Goal: Communication & Community: Connect with others

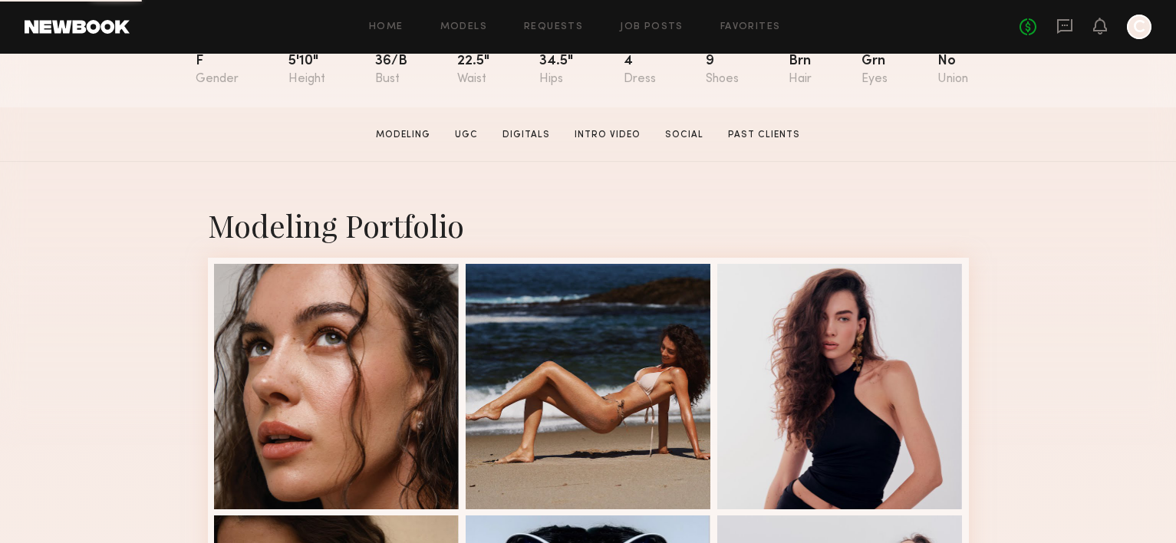
scroll to position [296, 0]
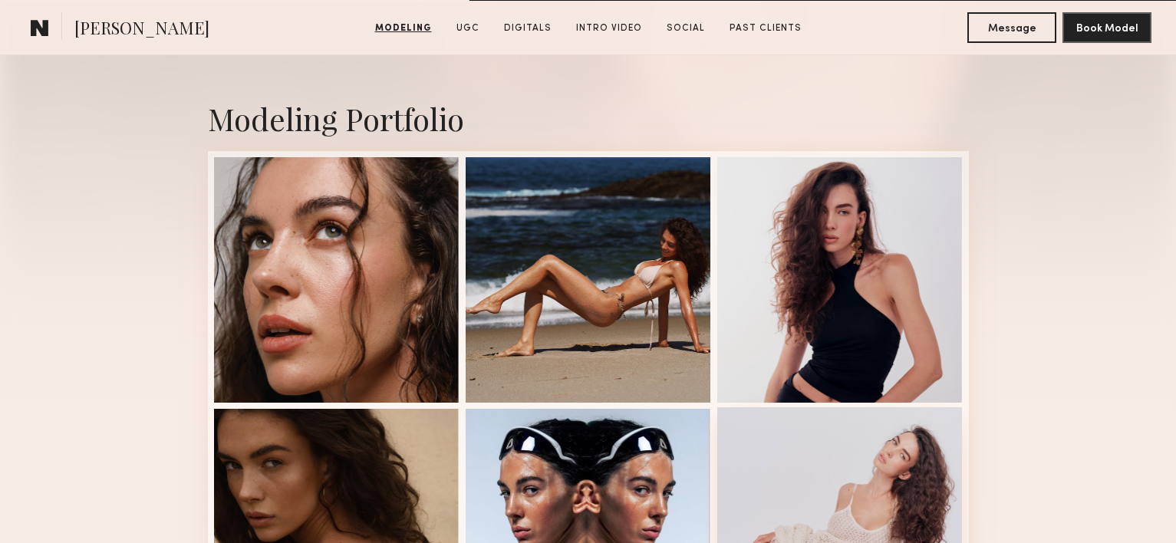
click at [844, 423] on div at bounding box center [839, 529] width 245 height 245
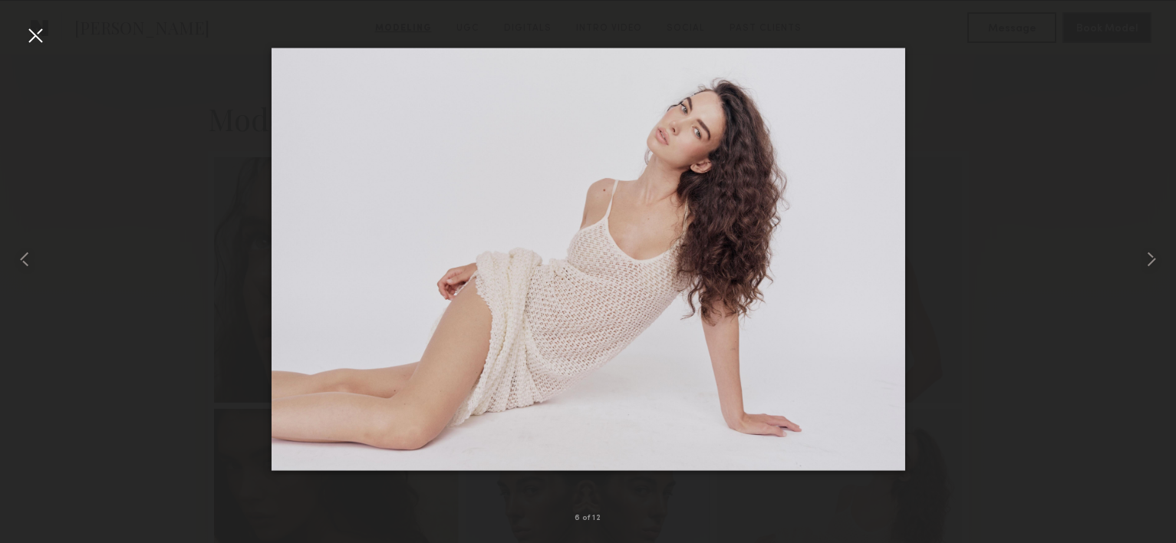
click at [38, 31] on div at bounding box center [35, 35] width 25 height 25
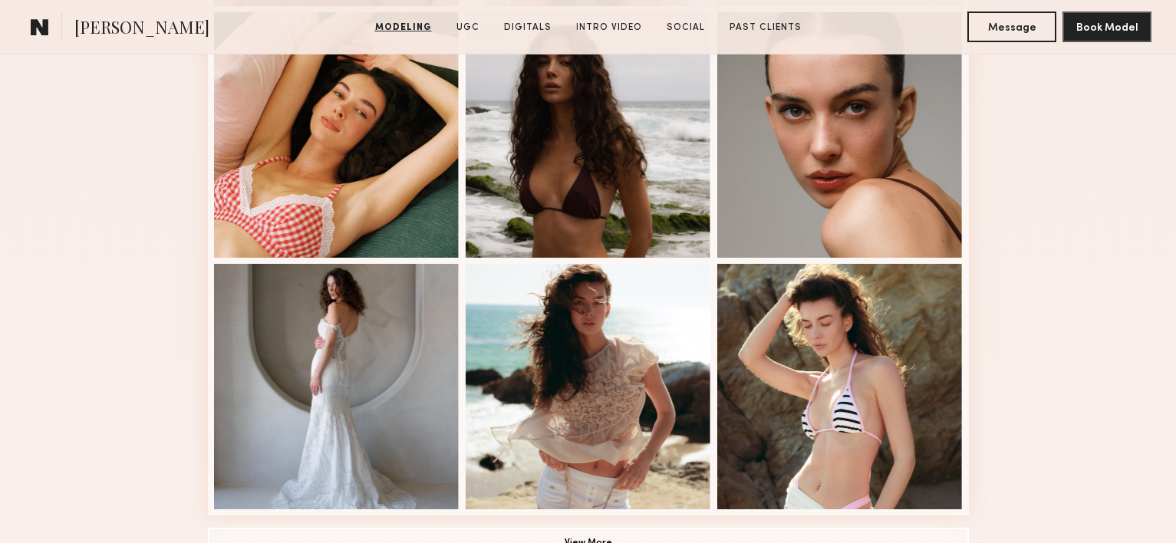
scroll to position [1004, 0]
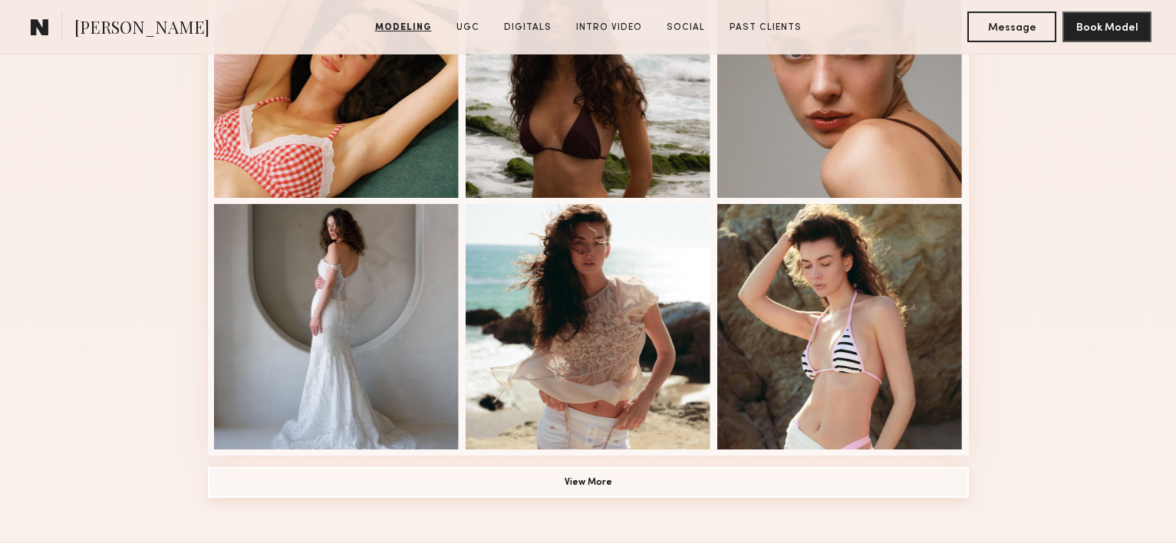
click at [577, 485] on button "View More" at bounding box center [588, 482] width 761 height 31
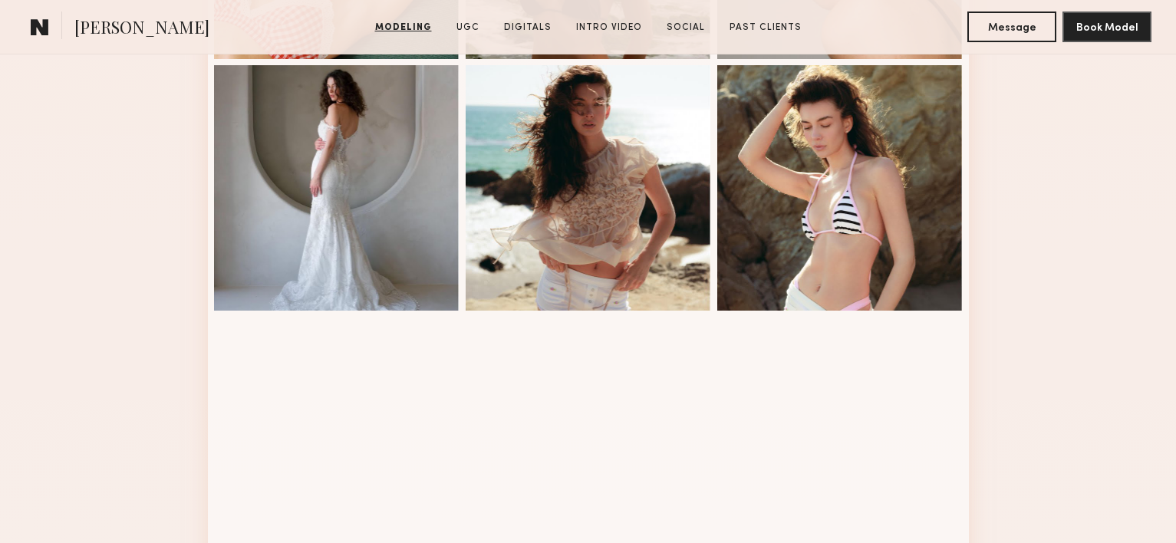
scroll to position [1146, 0]
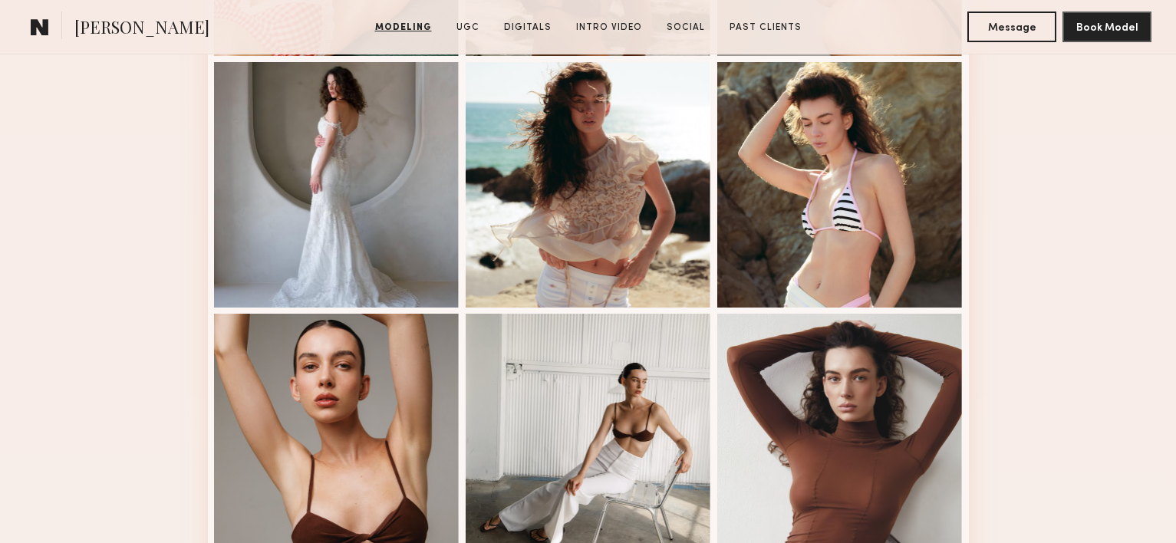
click at [380, 385] on div at bounding box center [336, 436] width 245 height 245
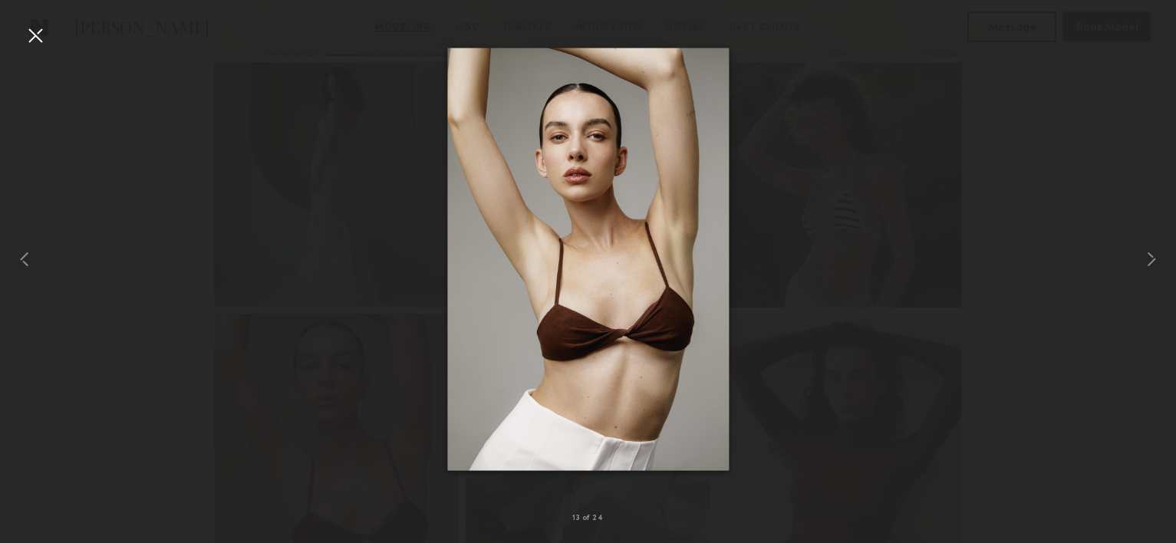
click at [40, 38] on div at bounding box center [35, 35] width 25 height 25
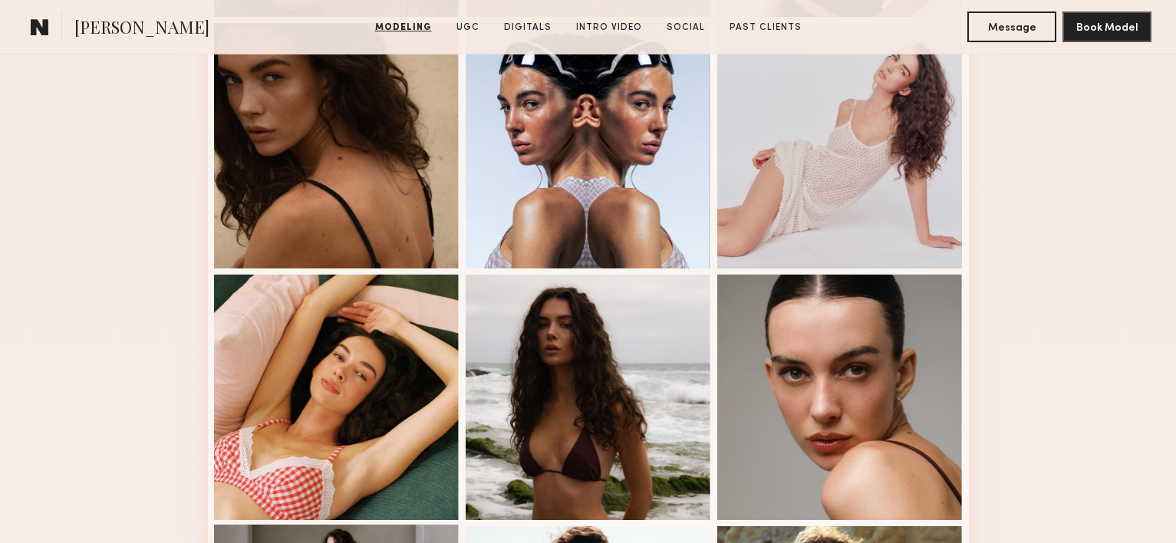
scroll to position [674, 0]
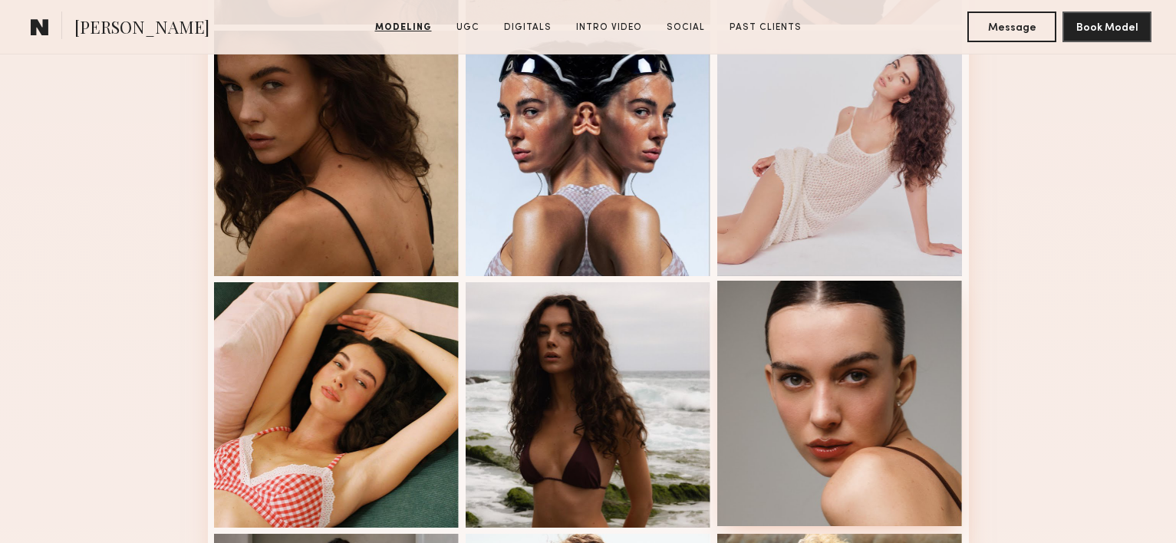
click at [821, 393] on div at bounding box center [839, 403] width 245 height 245
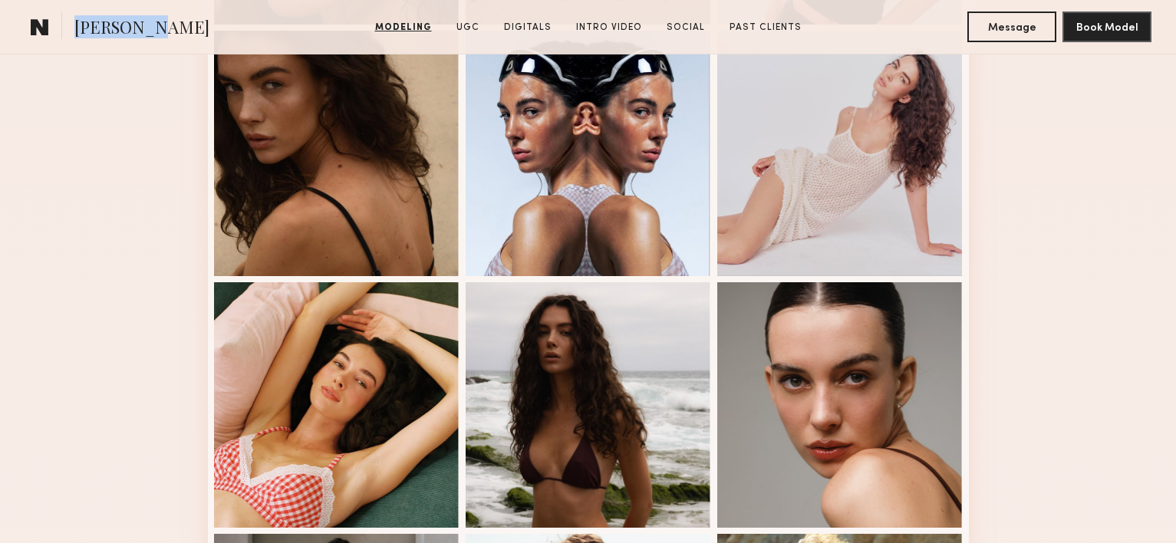
drag, startPoint x: 153, startPoint y: 28, endPoint x: 76, endPoint y: 31, distance: 76.8
click at [76, 30] on section "Uliana V." at bounding box center [182, 27] width 315 height 31
copy span "Uliana V."
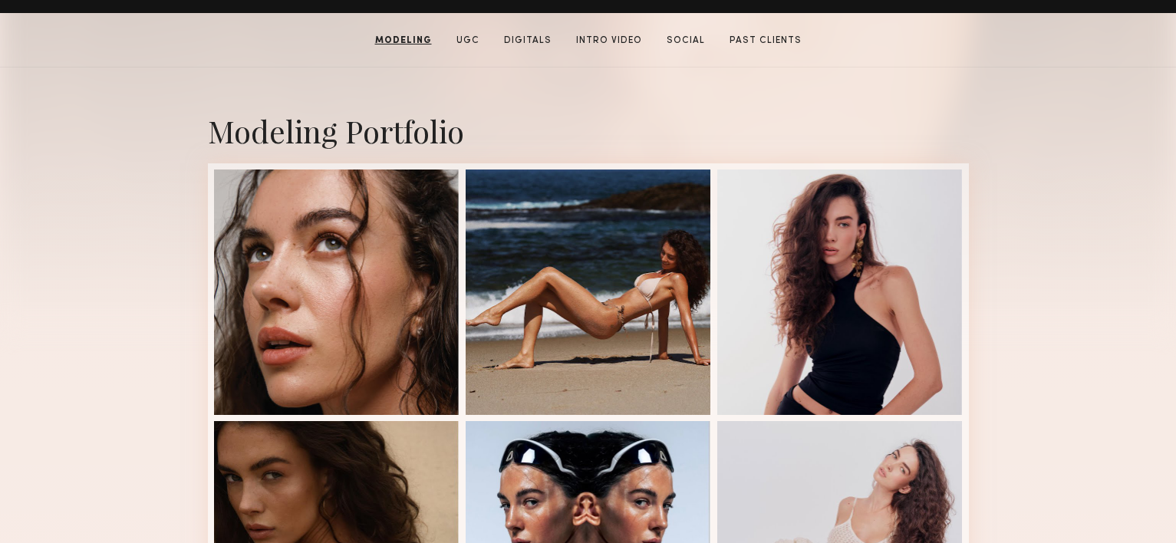
scroll to position [0, 0]
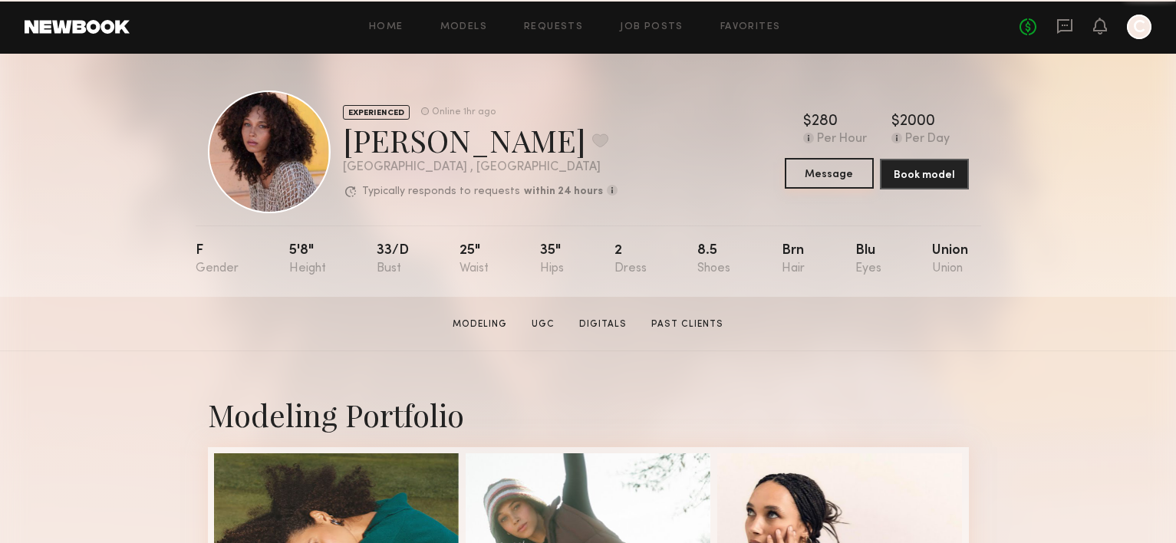
click at [811, 177] on button "Message" at bounding box center [829, 173] width 89 height 31
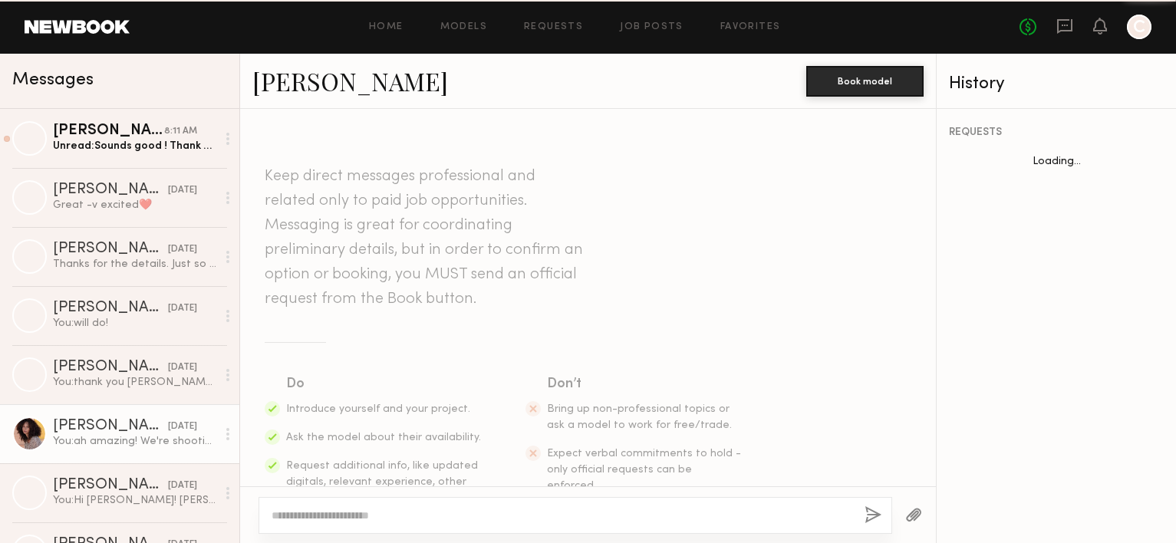
scroll to position [681, 0]
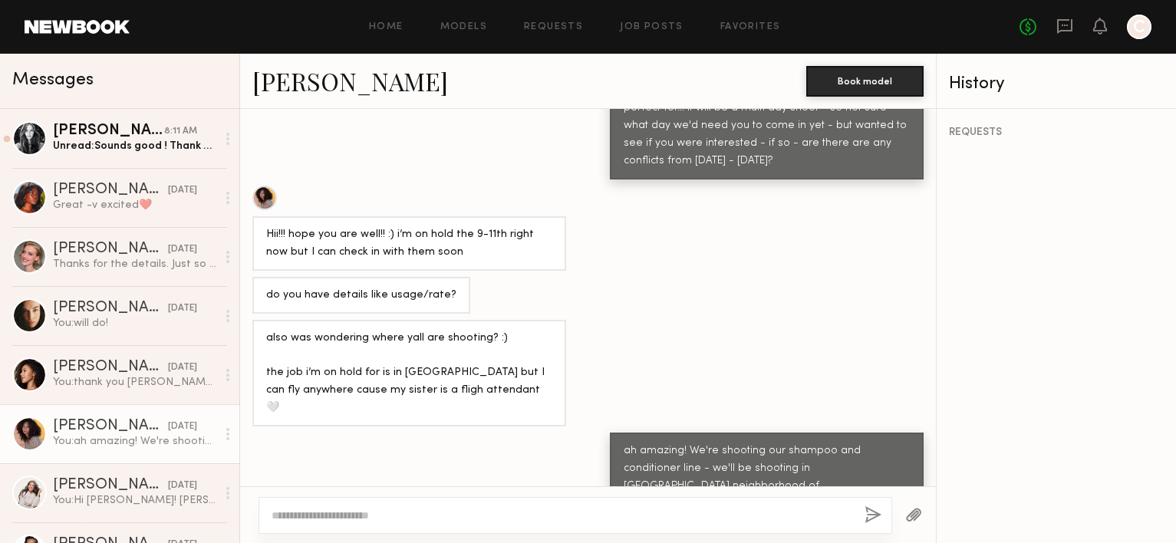
click at [693, 520] on textarea at bounding box center [562, 515] width 581 height 15
type textarea "**********"
click at [862, 508] on div "**********" at bounding box center [575, 515] width 634 height 37
click at [871, 513] on button "button" at bounding box center [872, 515] width 17 height 19
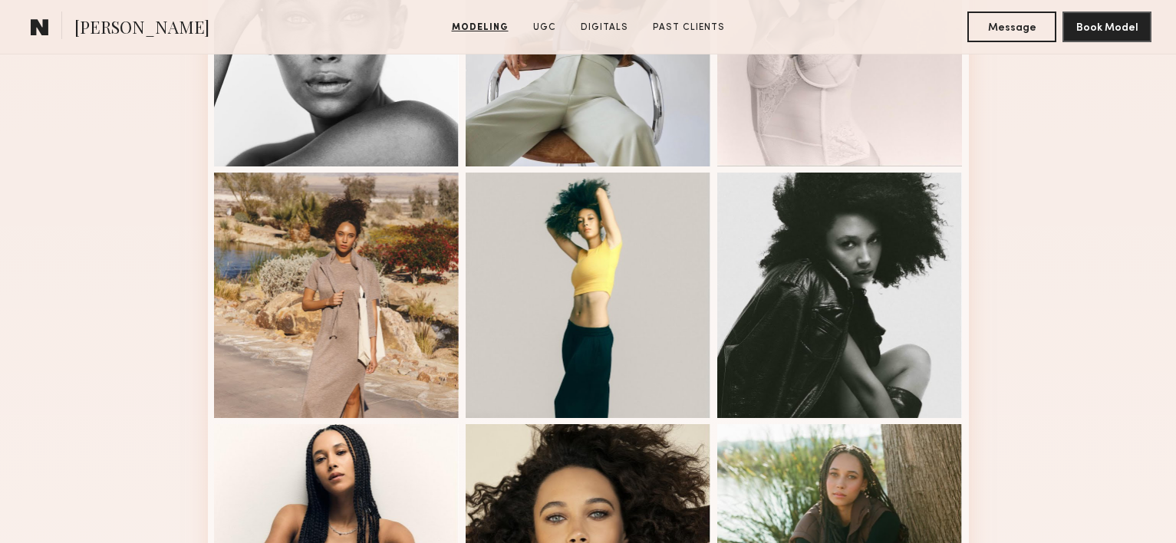
scroll to position [1065, 0]
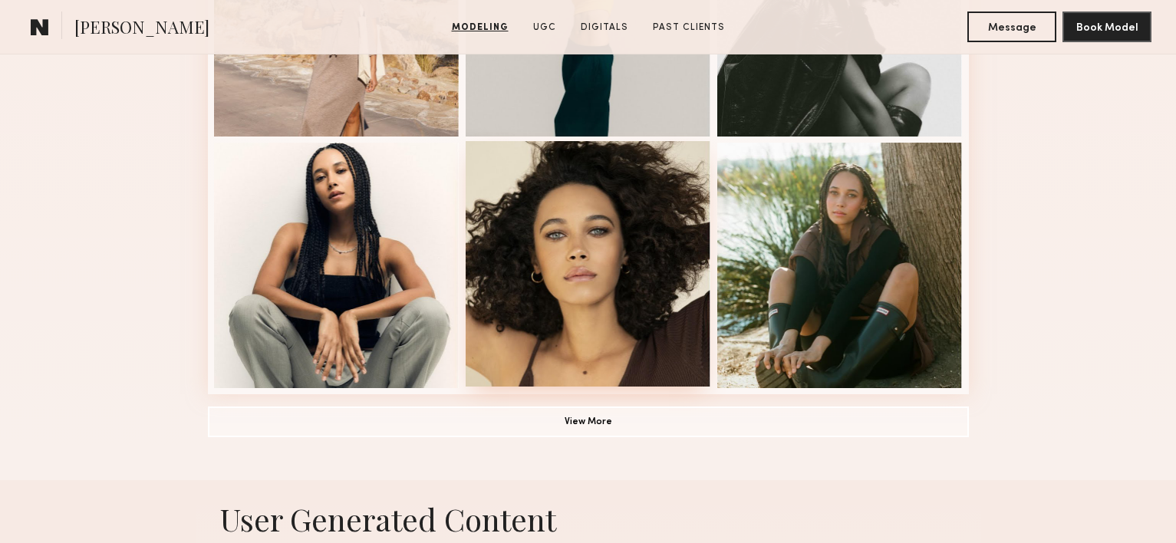
click at [570, 265] on div at bounding box center [588, 263] width 245 height 245
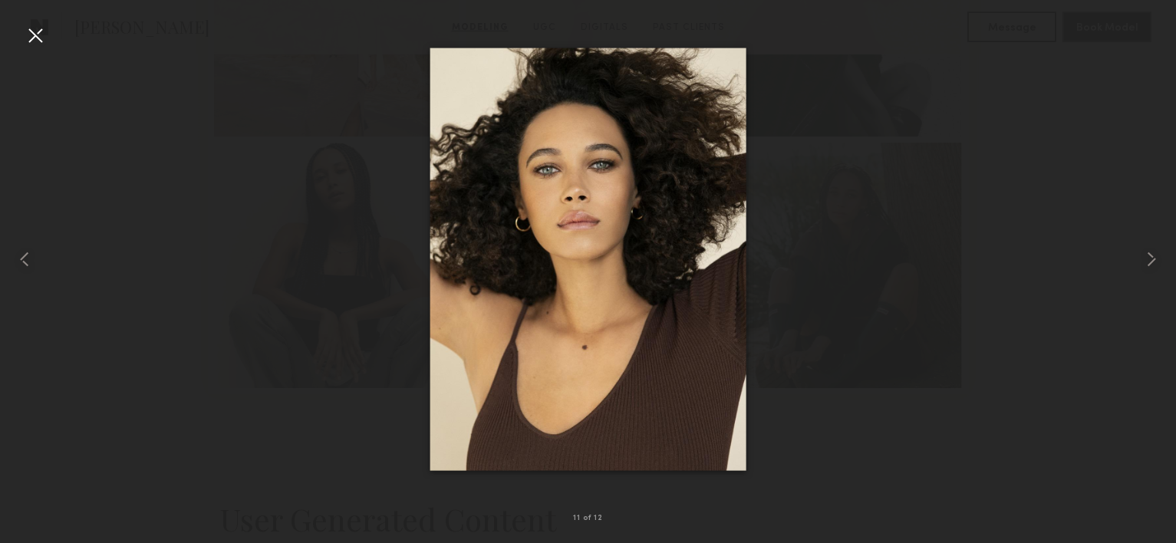
click at [41, 31] on div at bounding box center [35, 35] width 25 height 25
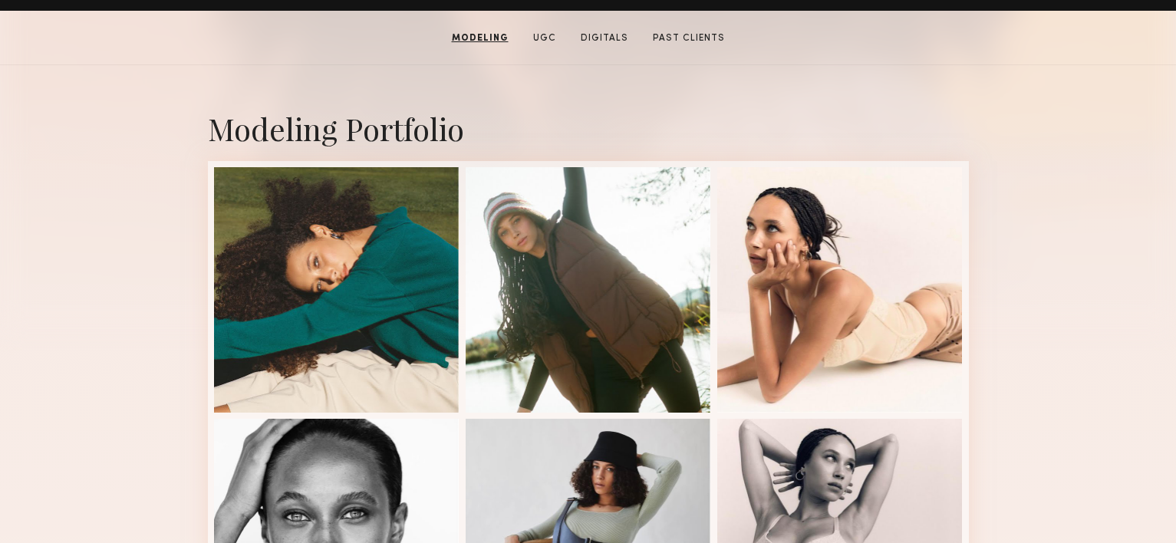
scroll to position [281, 0]
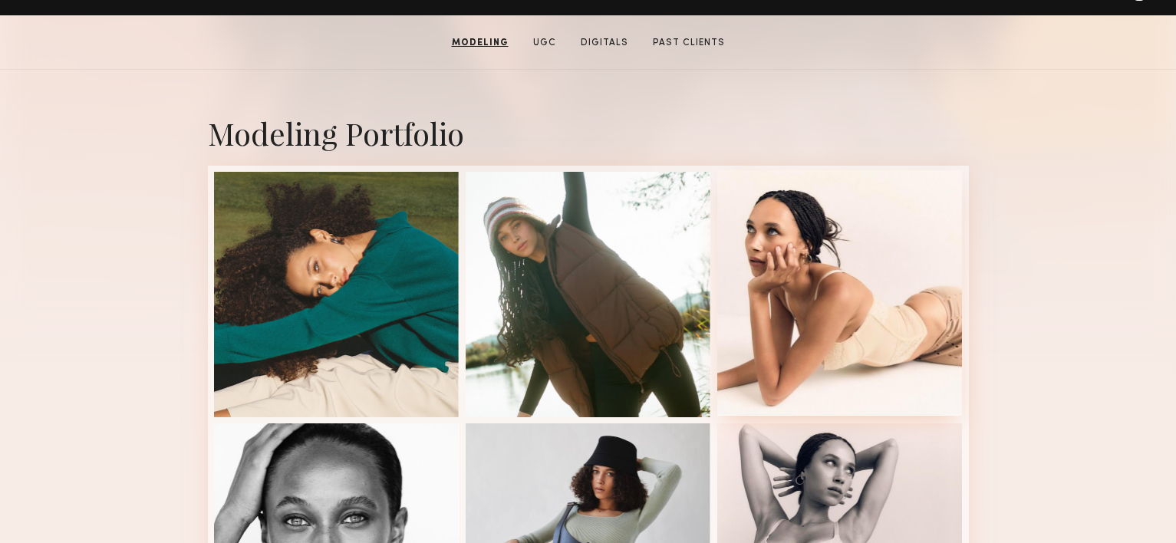
click at [795, 273] on div at bounding box center [839, 292] width 245 height 245
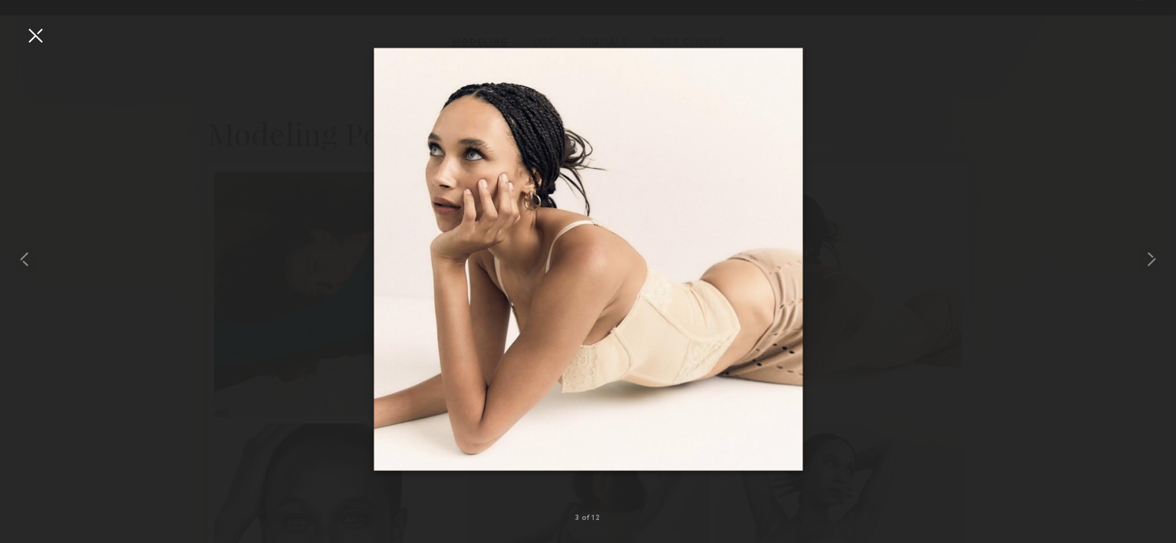
click at [36, 35] on div at bounding box center [35, 35] width 25 height 25
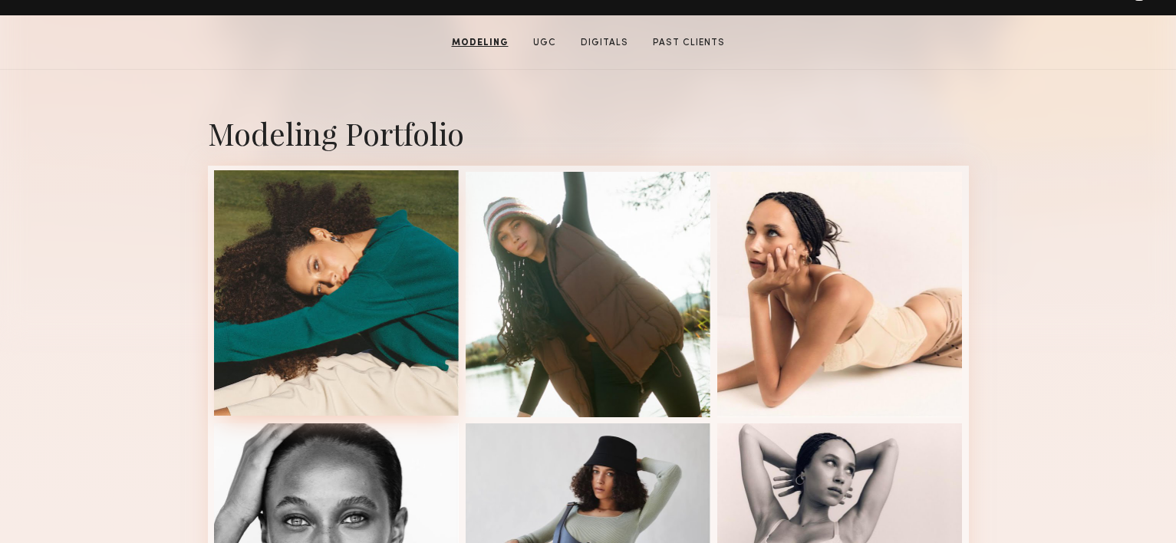
click at [326, 262] on div at bounding box center [336, 292] width 245 height 245
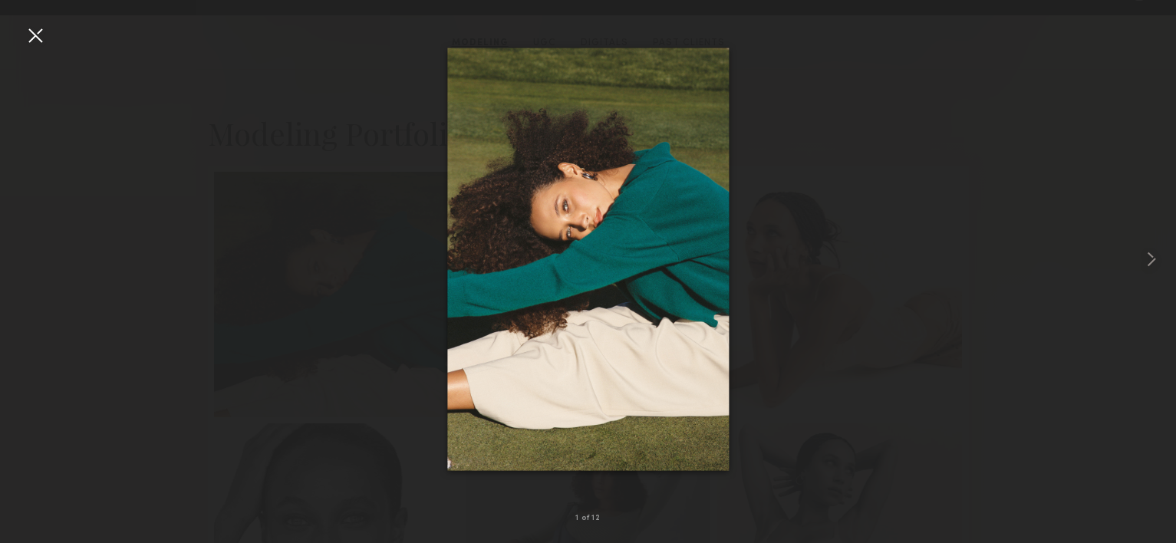
click at [34, 35] on div at bounding box center [35, 35] width 25 height 25
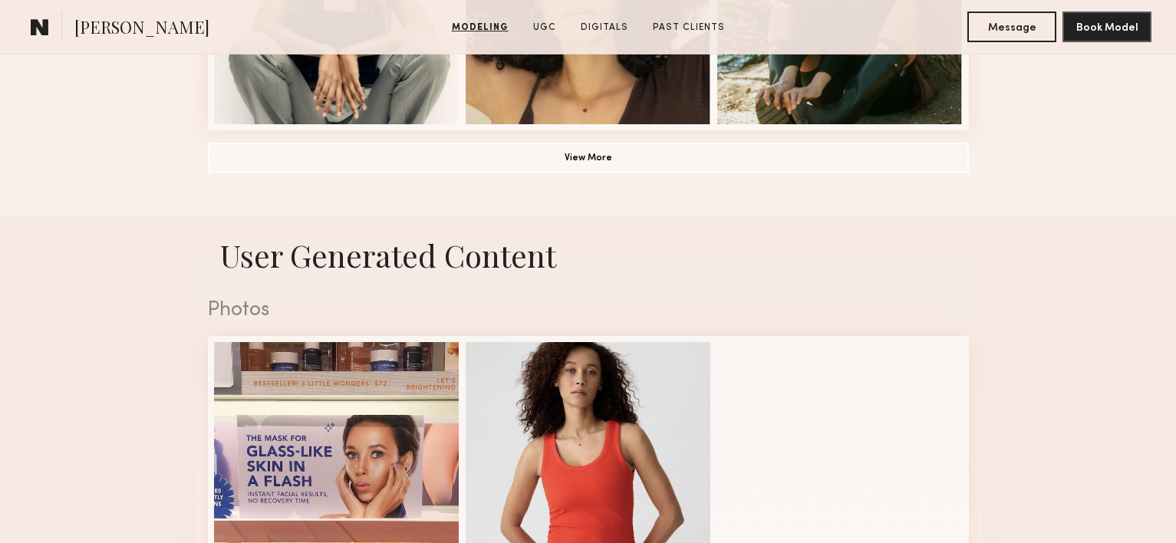
scroll to position [1360, 0]
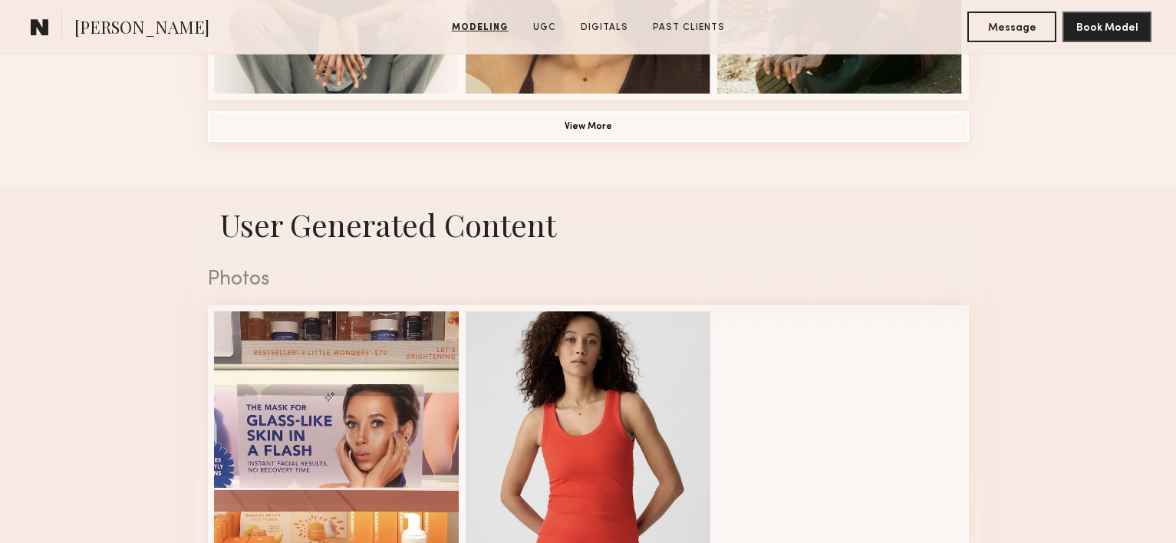
click at [577, 133] on button "View More" at bounding box center [588, 126] width 761 height 31
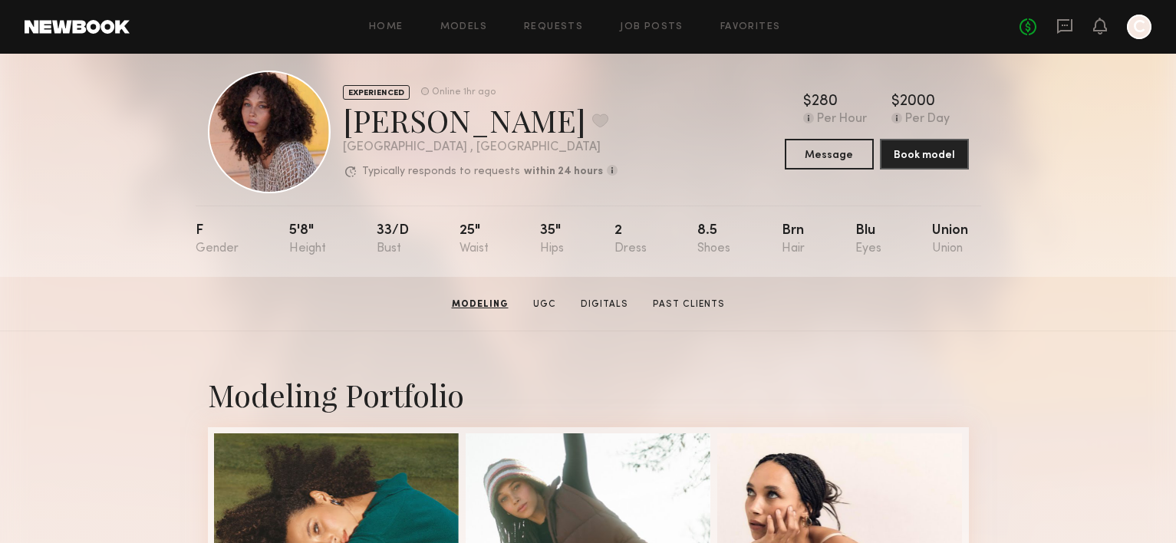
scroll to position [0, 0]
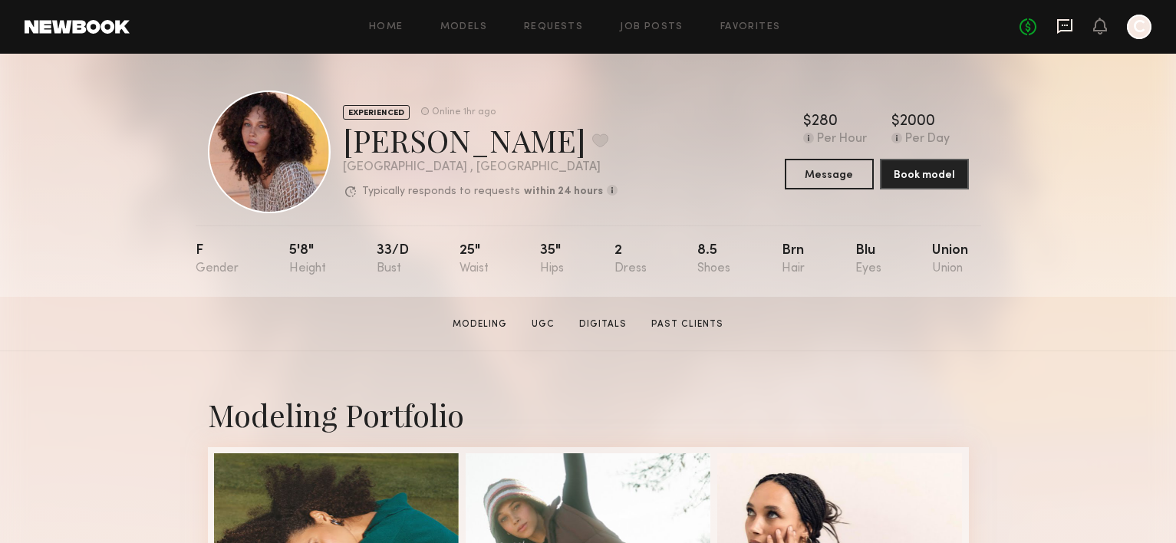
click at [1058, 28] on icon at bounding box center [1064, 26] width 15 height 15
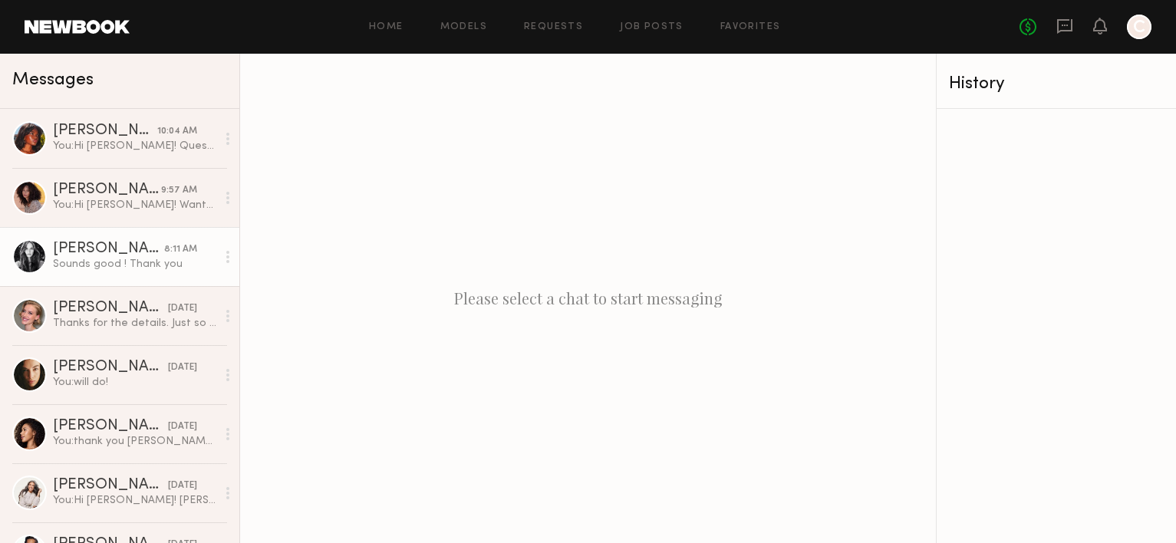
click at [148, 262] on div "Sounds good ! Thank you" at bounding box center [134, 264] width 163 height 15
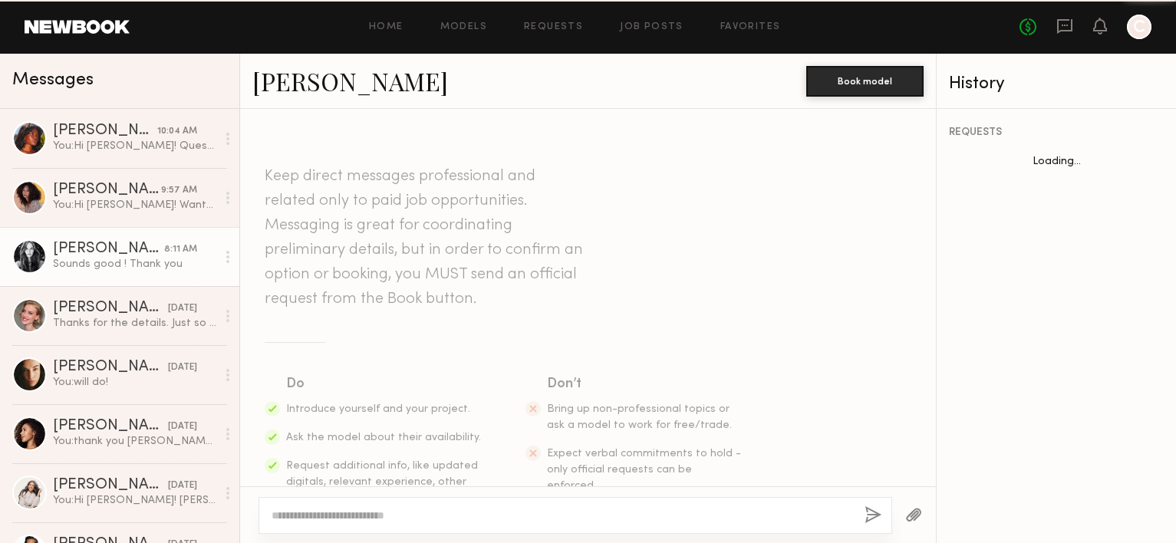
scroll to position [831, 0]
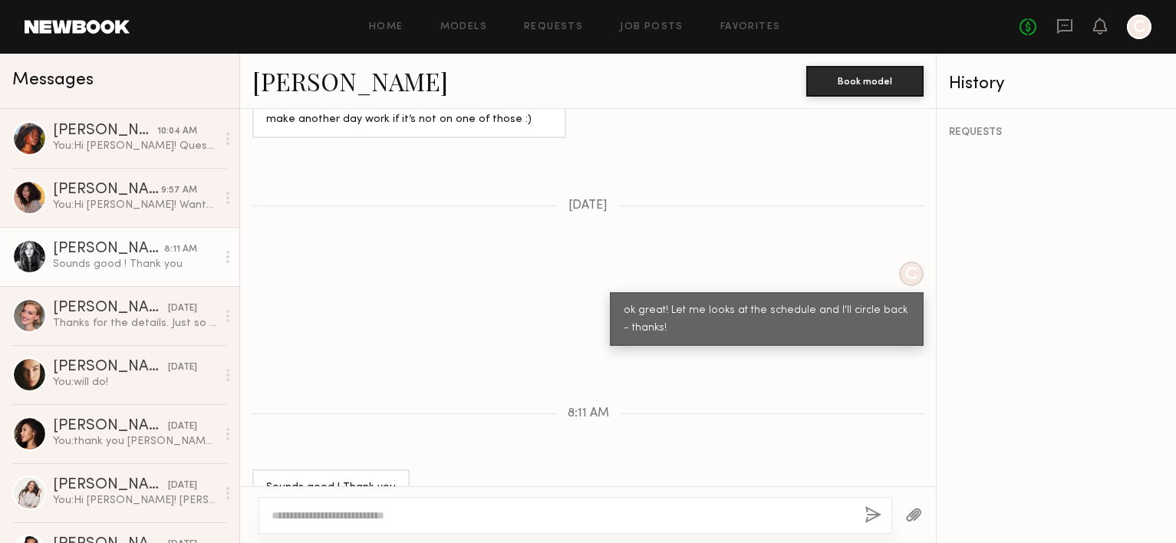
click at [364, 81] on link "[PERSON_NAME]" at bounding box center [350, 80] width 196 height 33
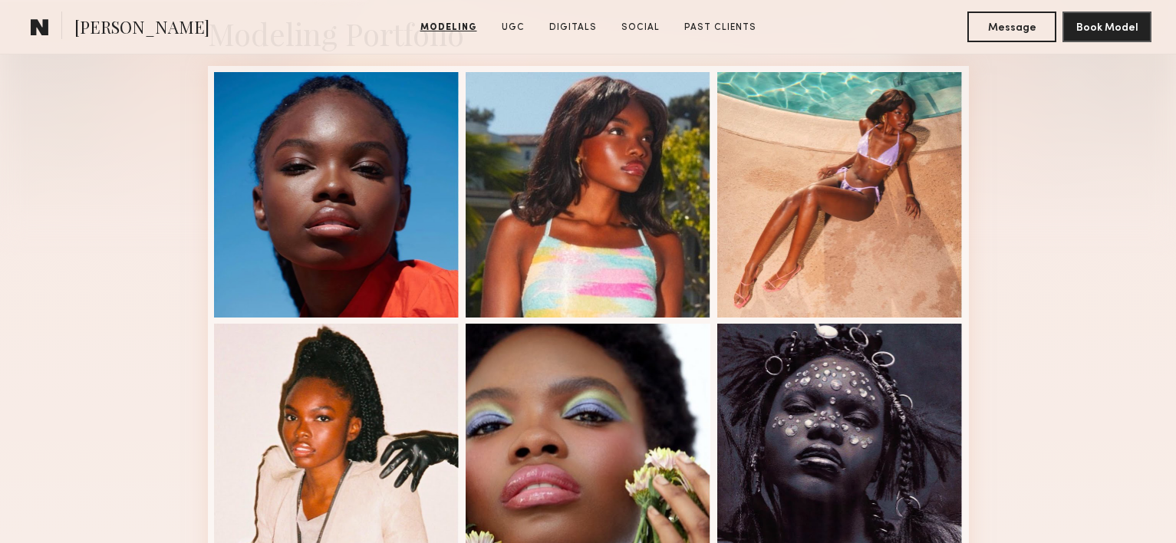
scroll to position [369, 0]
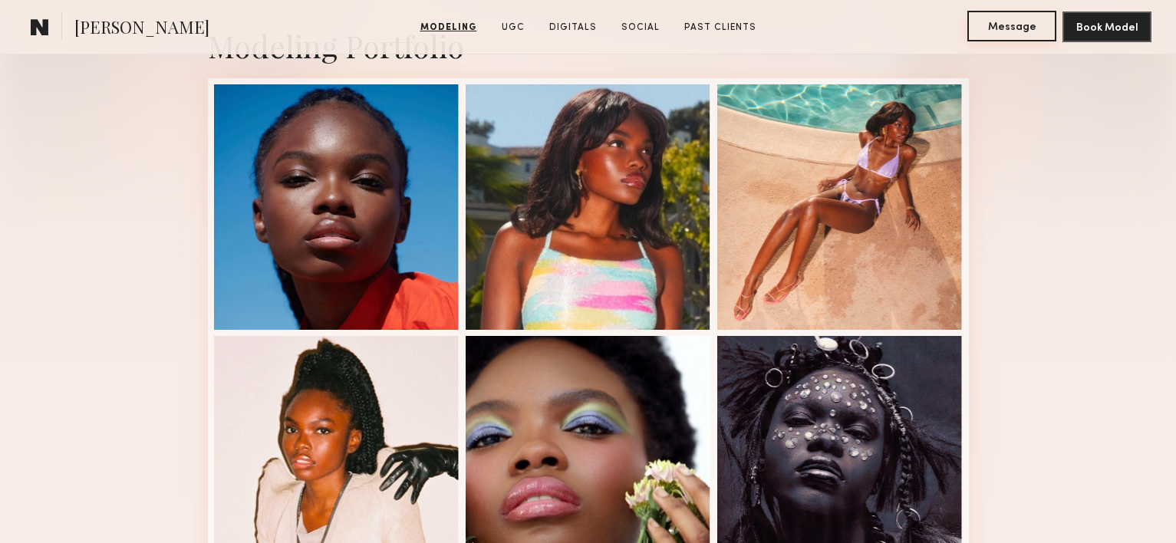
click at [1004, 31] on button "Message" at bounding box center [1011, 26] width 89 height 31
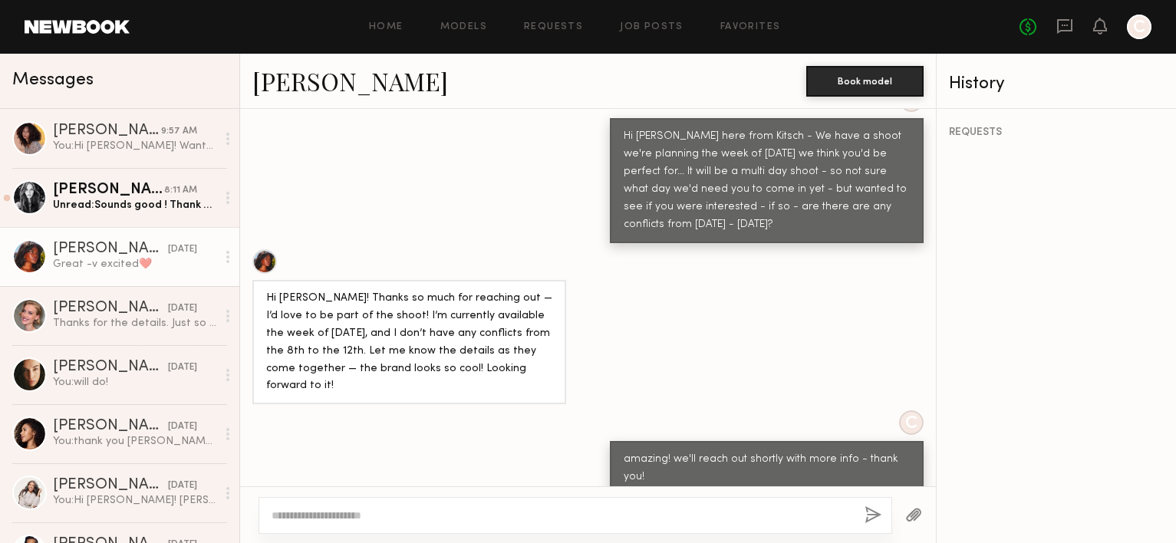
scroll to position [634, 0]
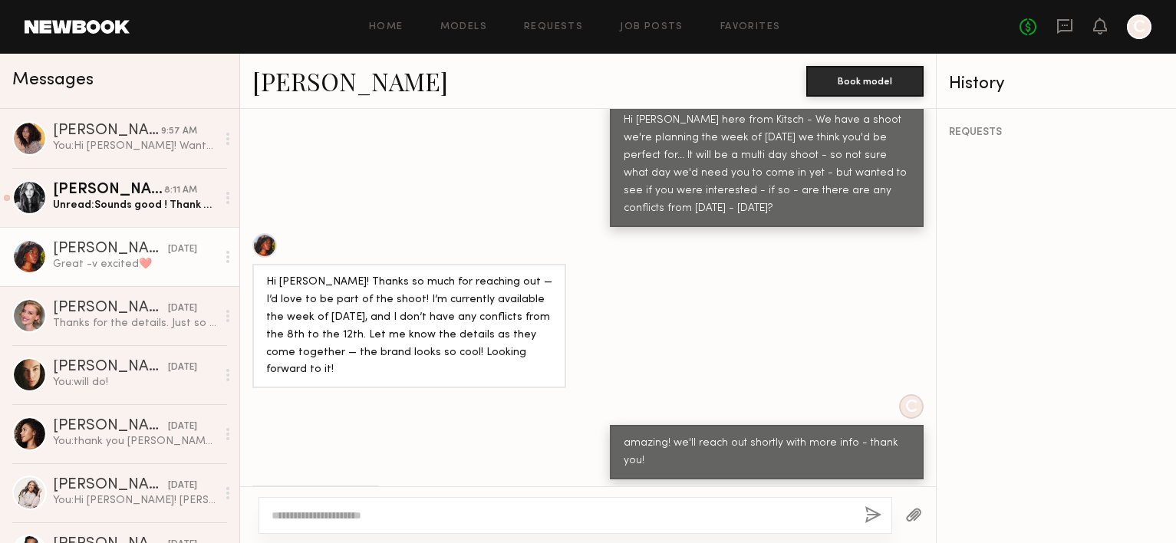
click at [262, 233] on div at bounding box center [264, 245] width 25 height 25
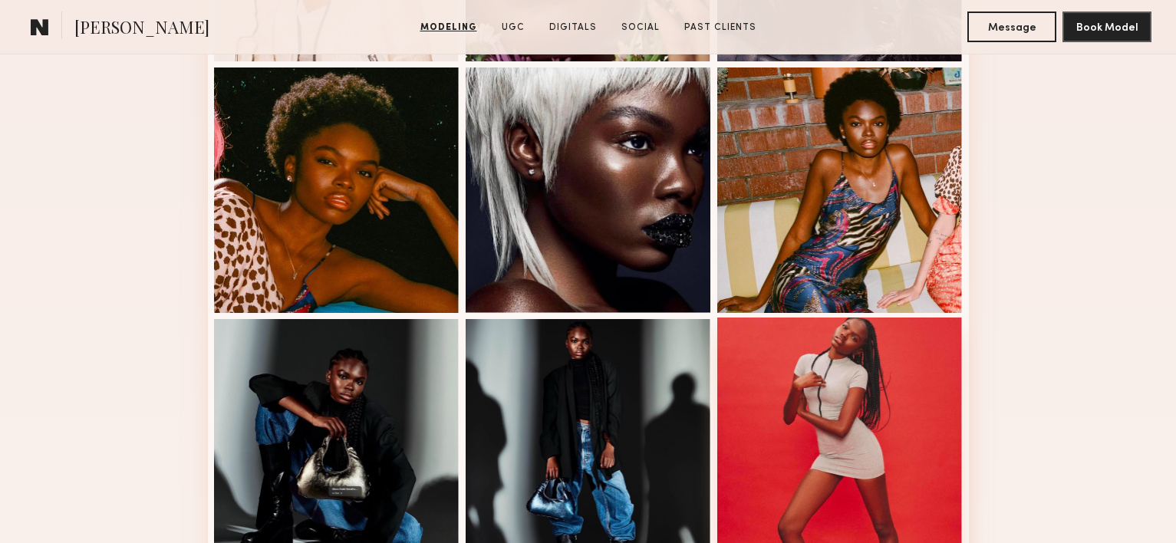
scroll to position [857, 0]
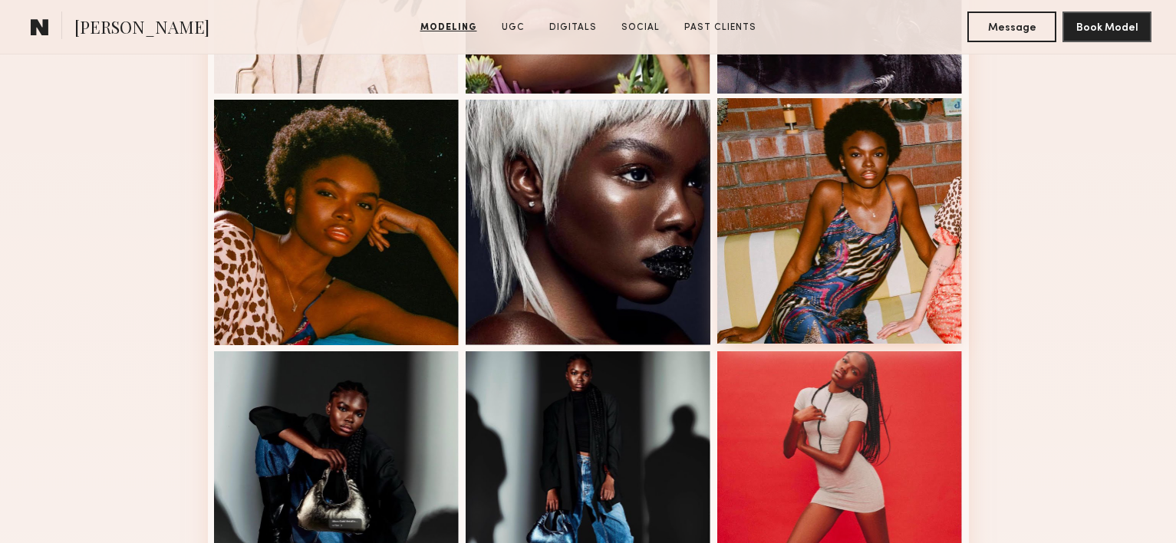
click at [831, 226] on div at bounding box center [839, 220] width 245 height 245
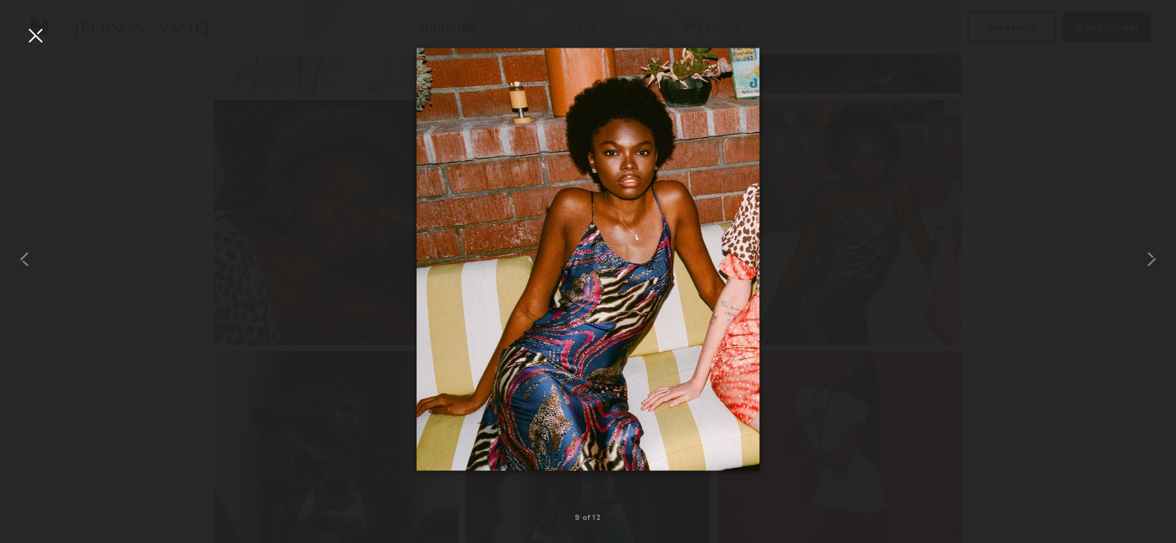
click at [38, 38] on div at bounding box center [35, 35] width 25 height 25
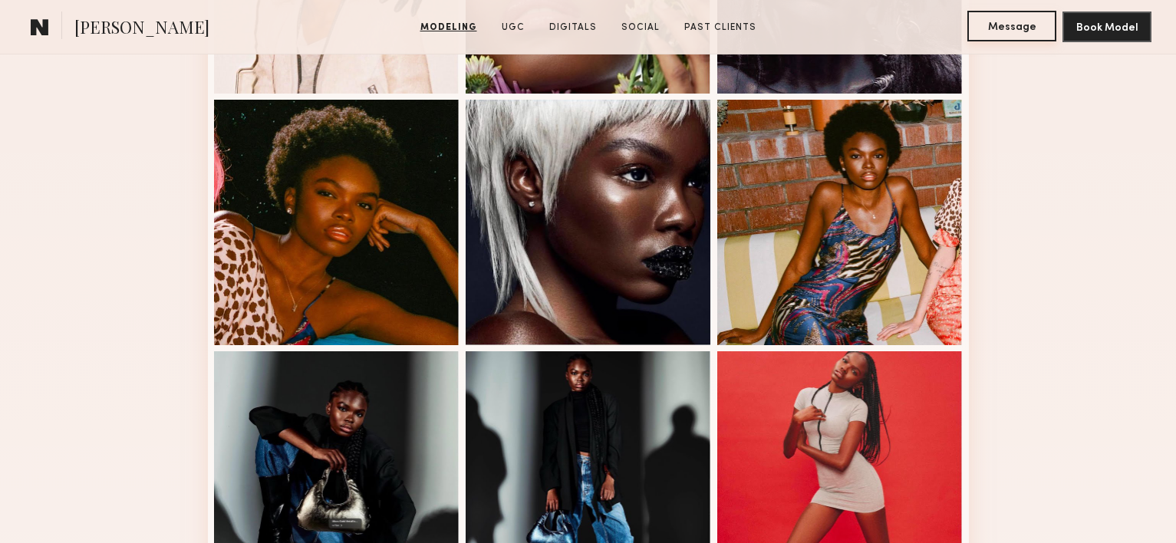
click at [1022, 38] on button "Message" at bounding box center [1011, 26] width 89 height 31
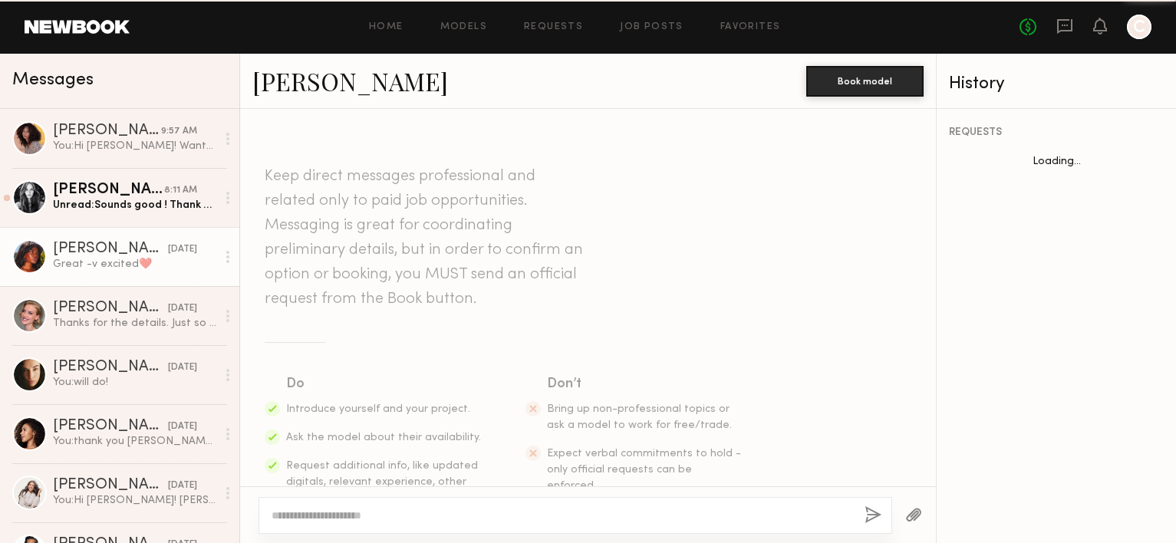
scroll to position [617, 0]
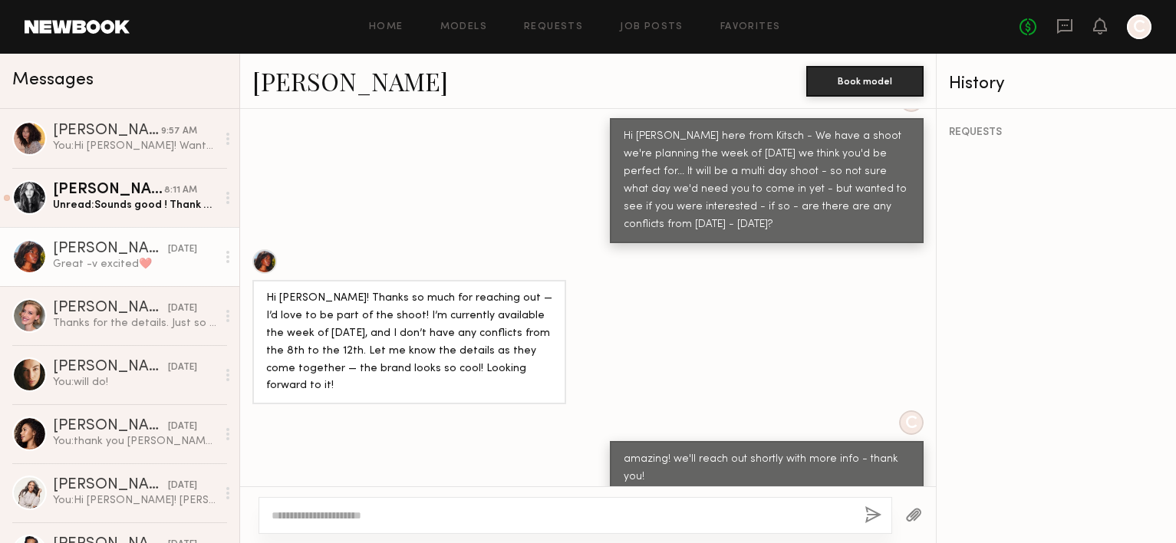
click at [735, 522] on textarea at bounding box center [562, 515] width 581 height 15
type textarea "**********"
click at [877, 519] on button "button" at bounding box center [872, 515] width 17 height 19
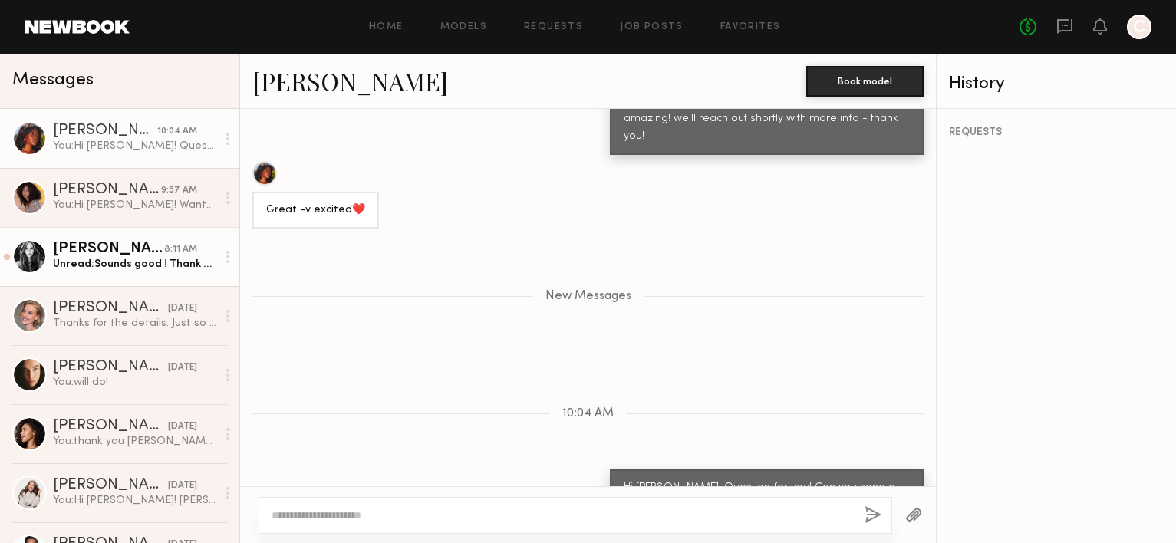
click at [169, 268] on div "Unread: Sounds good ! Thank you" at bounding box center [134, 264] width 163 height 15
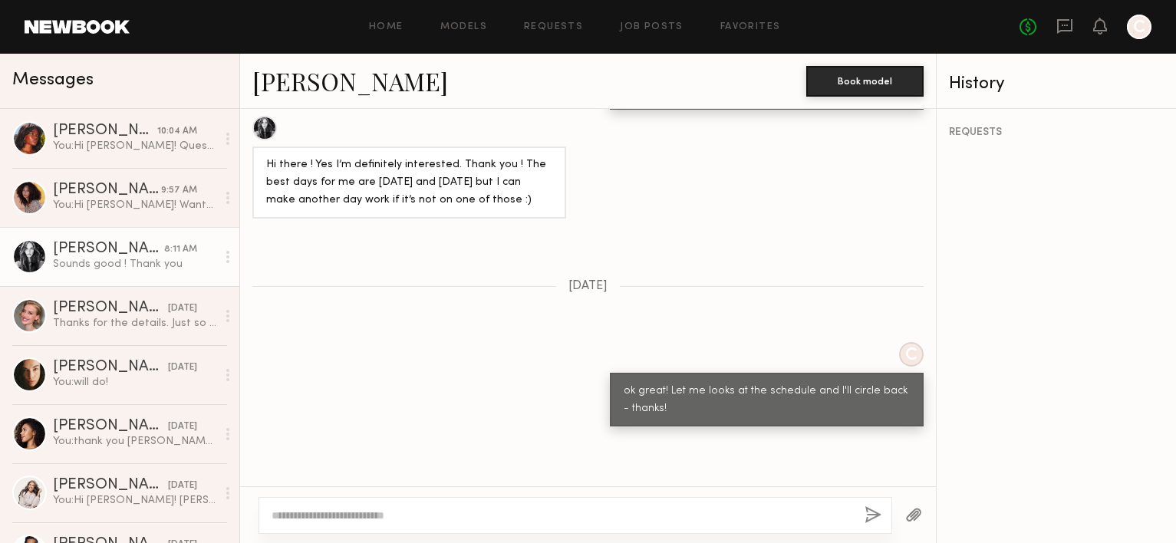
scroll to position [831, 0]
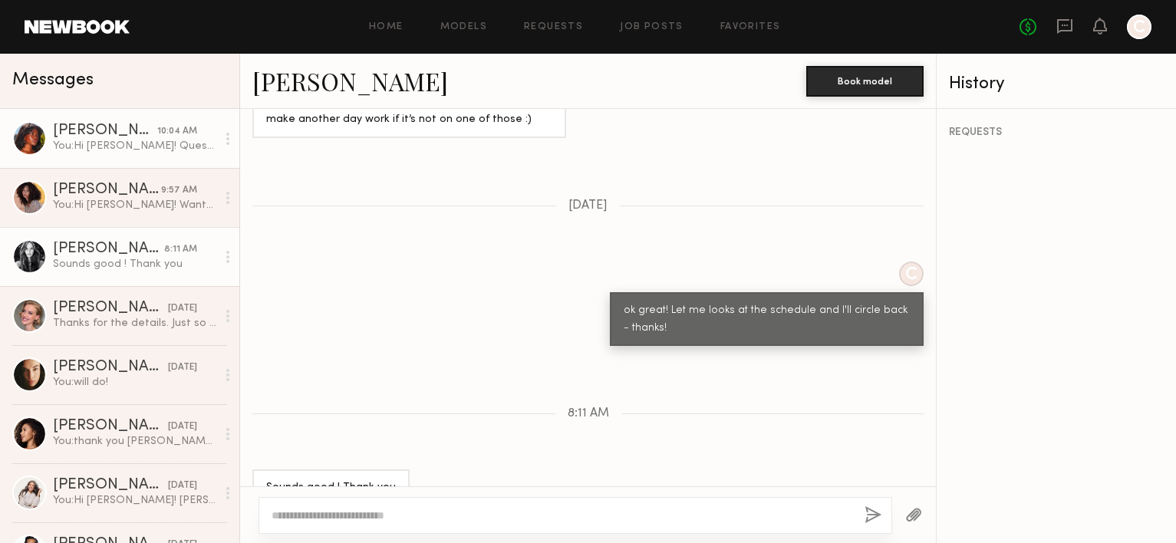
click at [130, 154] on link "Mia H. 10:04 AM You: Hi Mia! Question for you! Can you send a photo of your cur…" at bounding box center [119, 138] width 239 height 59
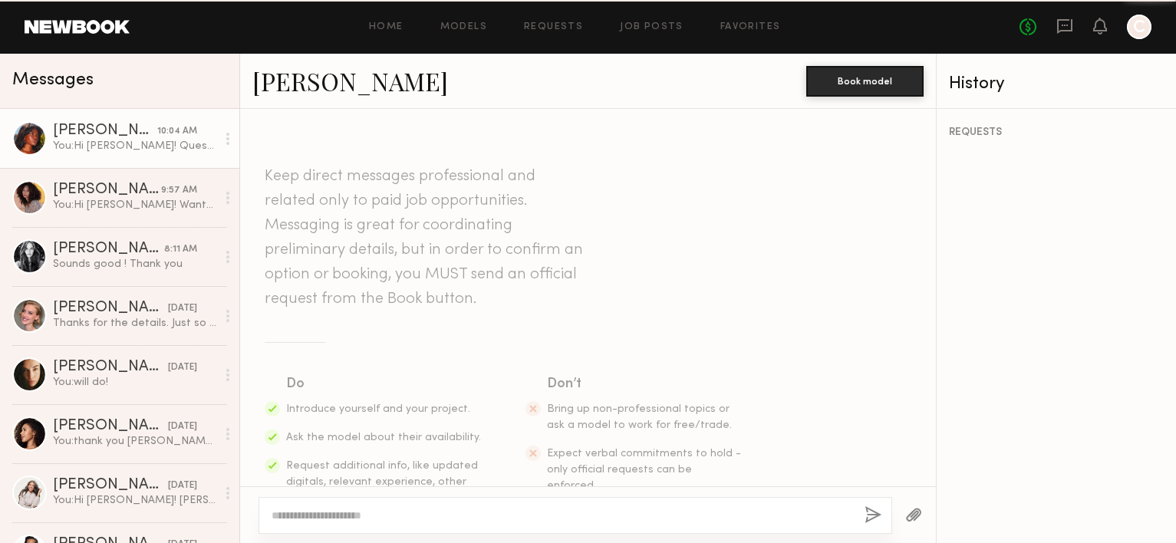
scroll to position [841, 0]
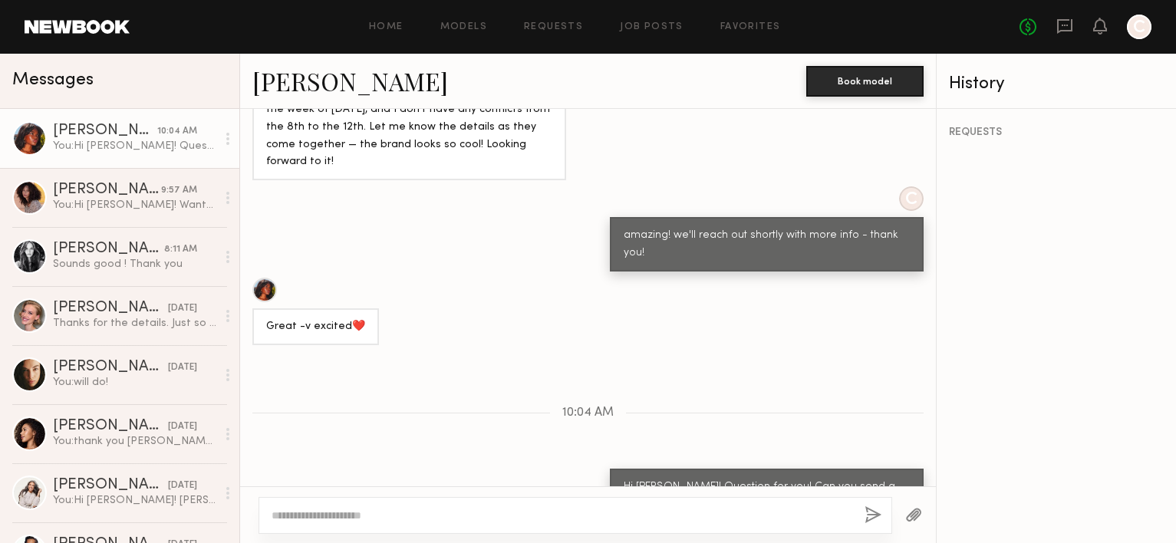
click at [265, 278] on div at bounding box center [264, 290] width 25 height 25
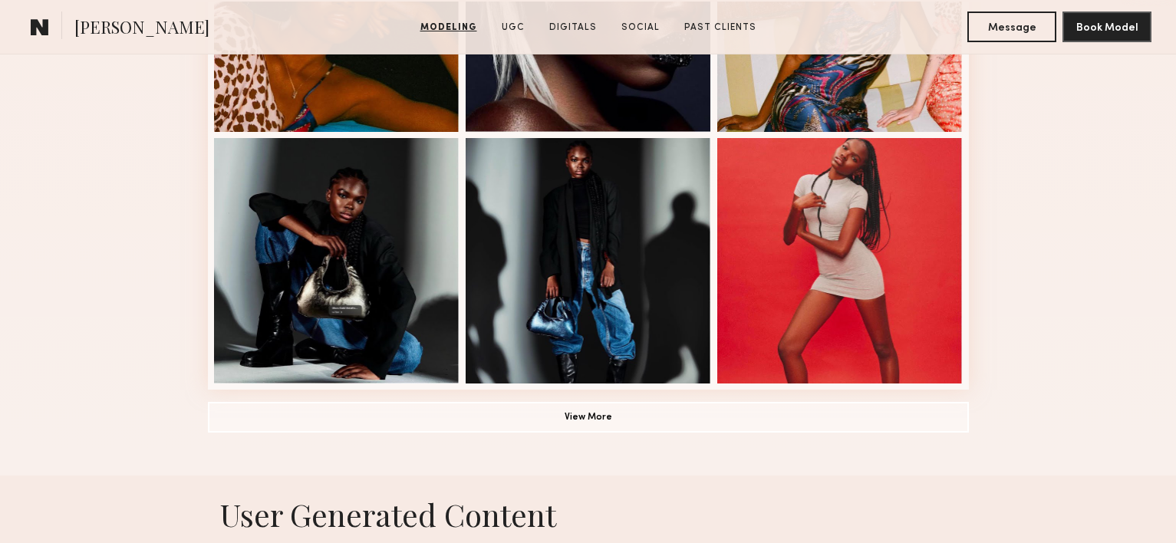
scroll to position [1074, 0]
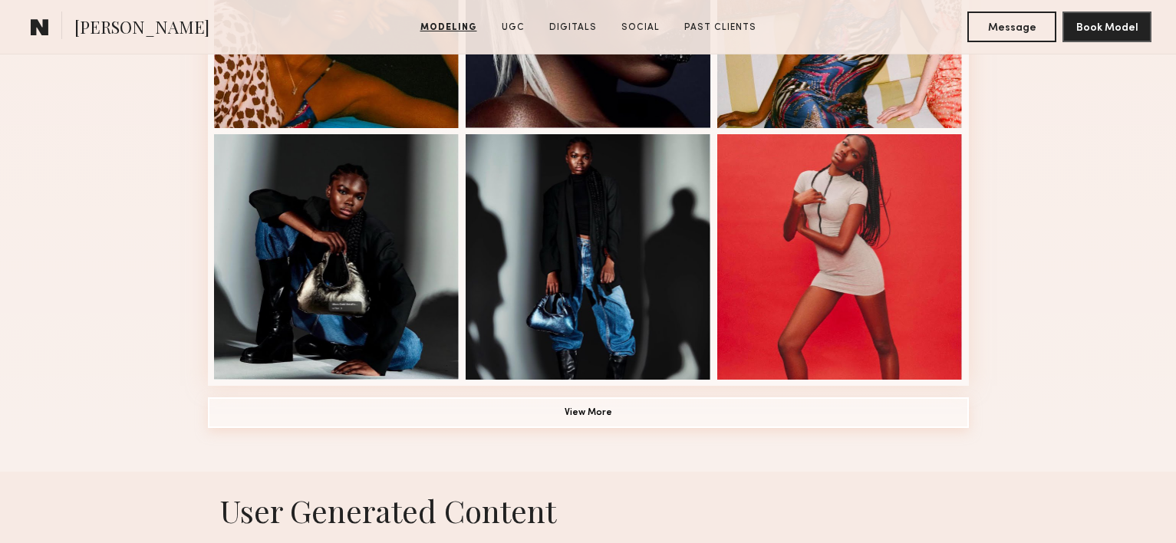
click at [589, 423] on button "View More" at bounding box center [588, 412] width 761 height 31
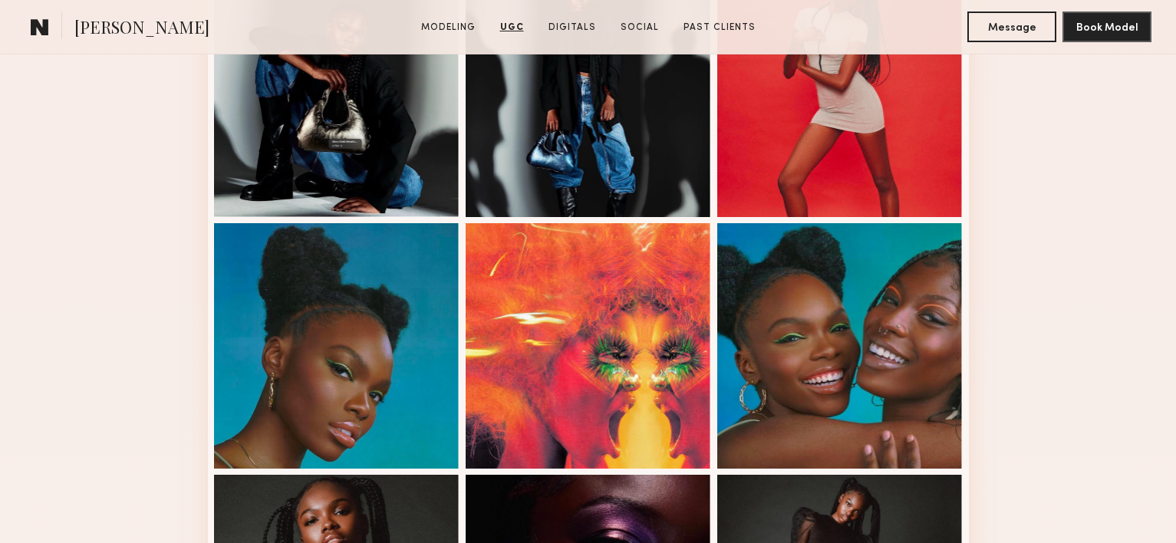
scroll to position [1206, 0]
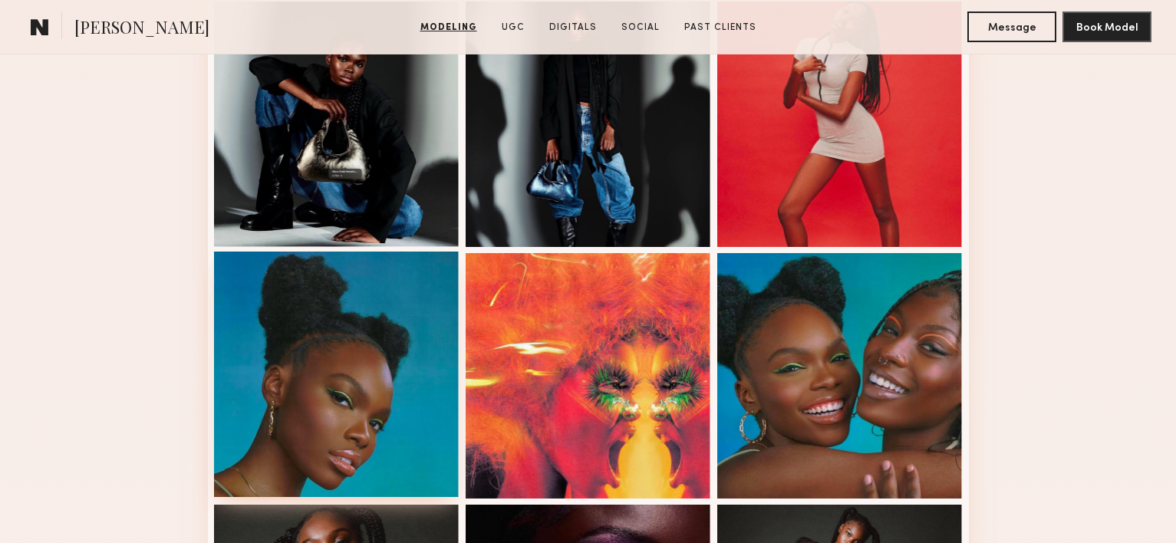
click at [400, 397] on div at bounding box center [336, 374] width 245 height 245
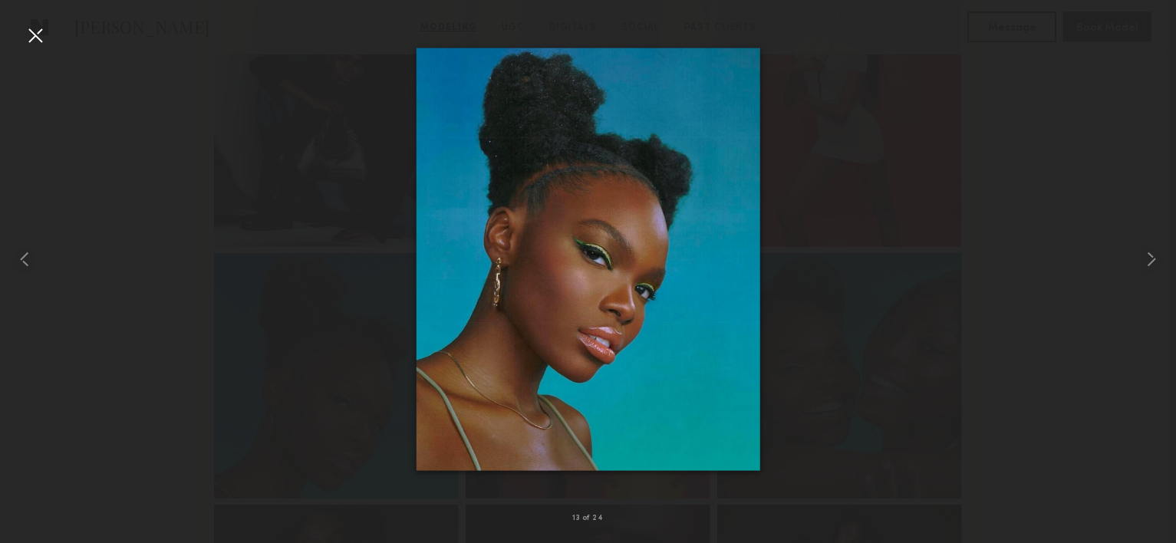
click at [42, 35] on div at bounding box center [35, 35] width 25 height 25
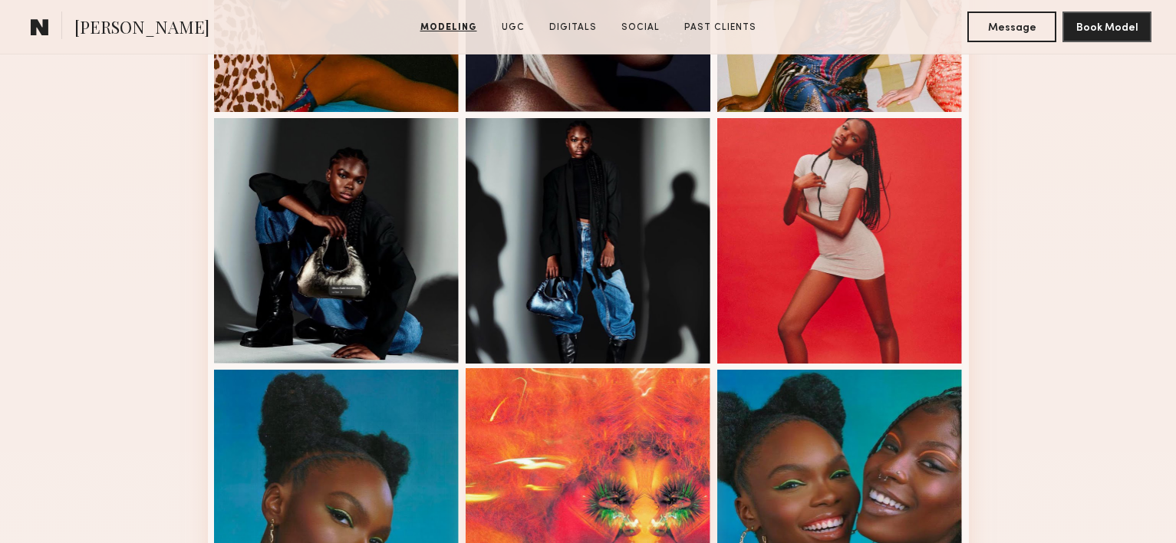
scroll to position [1045, 0]
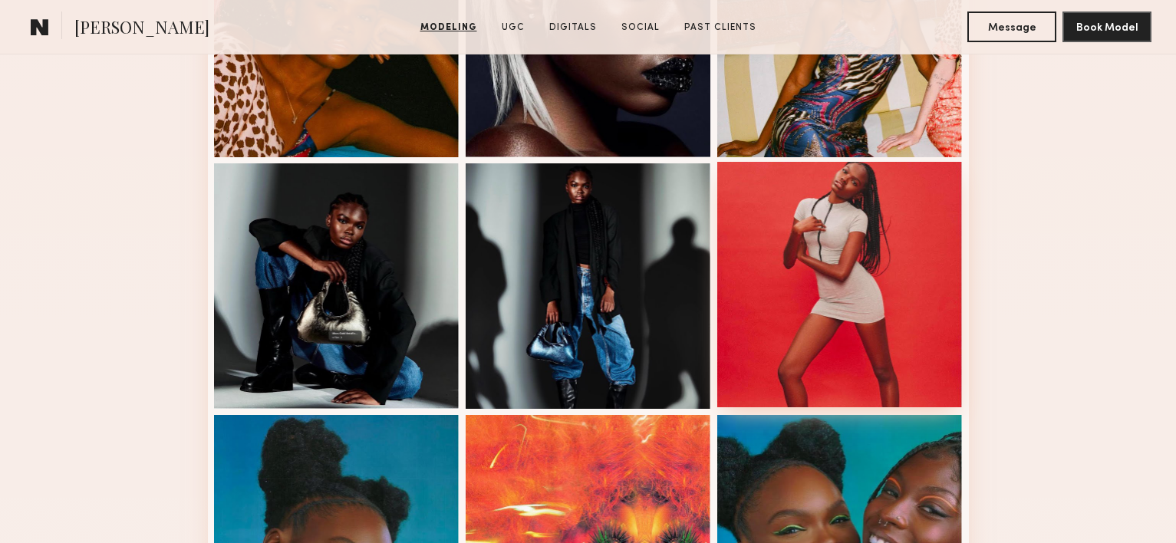
click at [782, 275] on div at bounding box center [839, 284] width 245 height 245
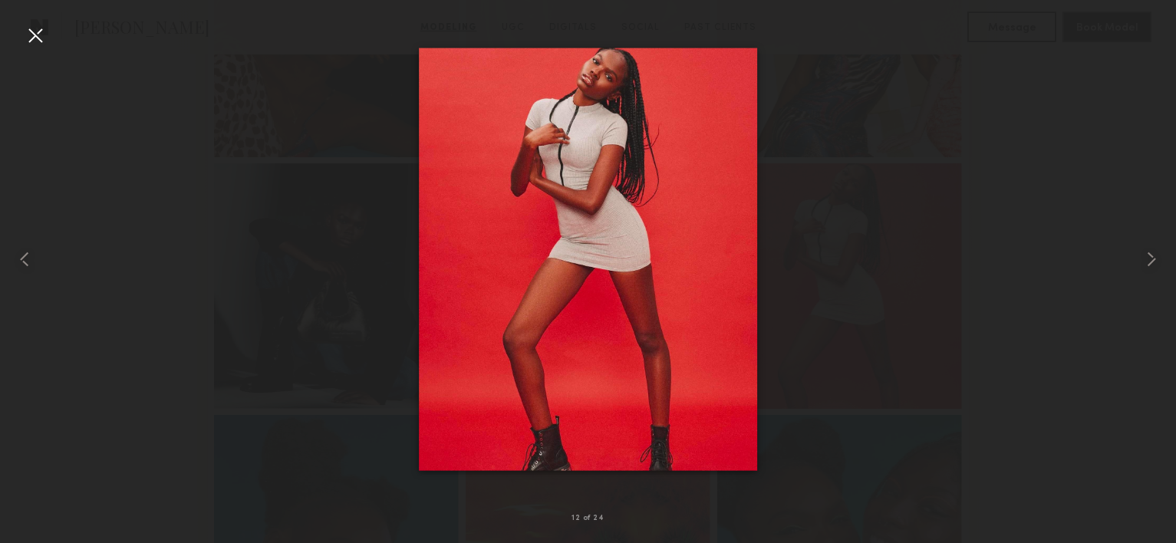
click at [44, 41] on div at bounding box center [35, 35] width 25 height 25
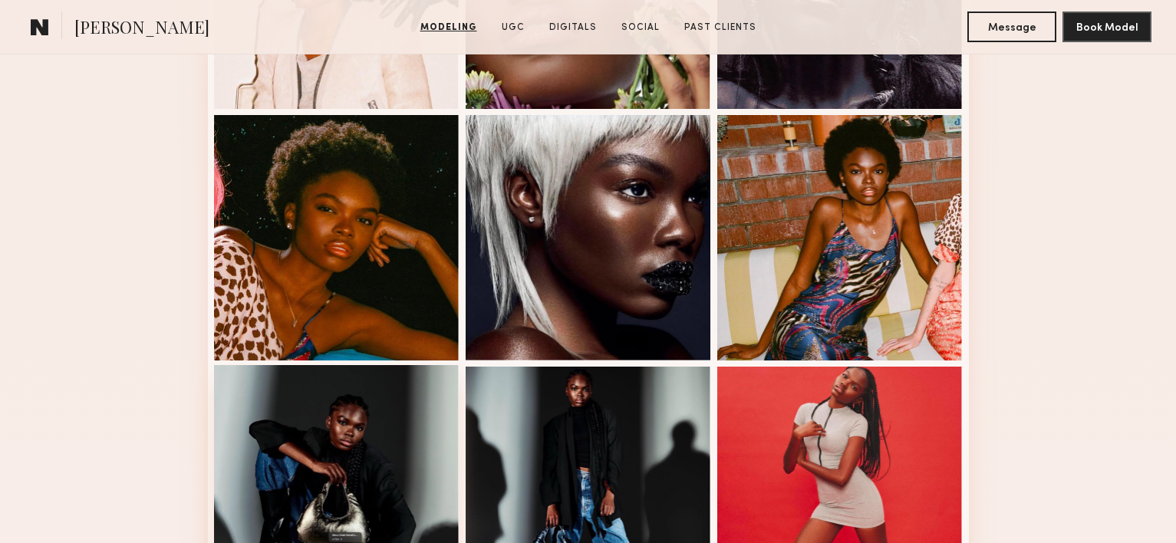
scroll to position [676, 0]
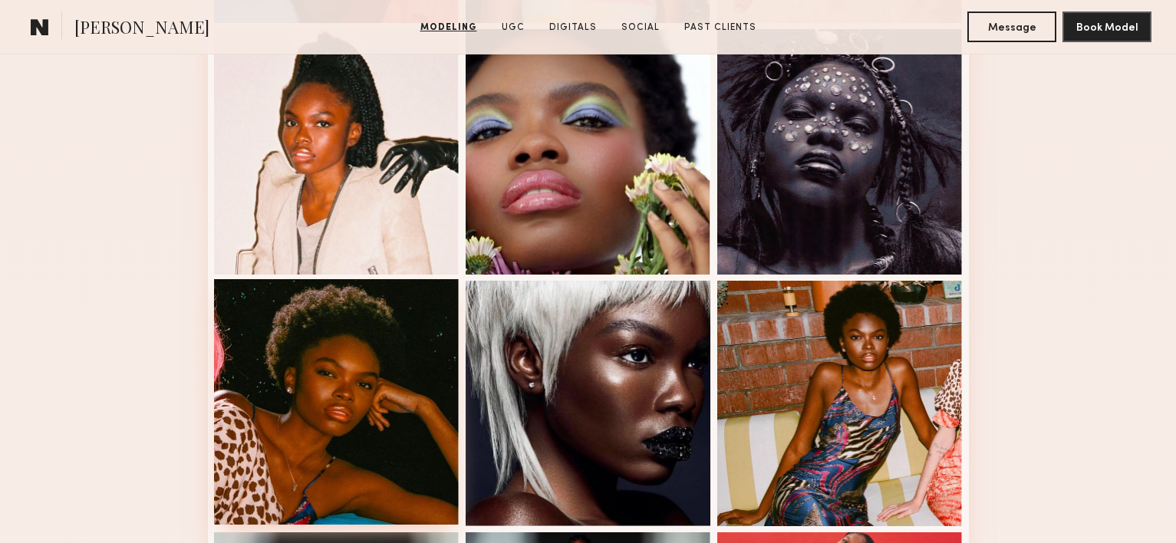
click at [400, 337] on div at bounding box center [336, 401] width 245 height 245
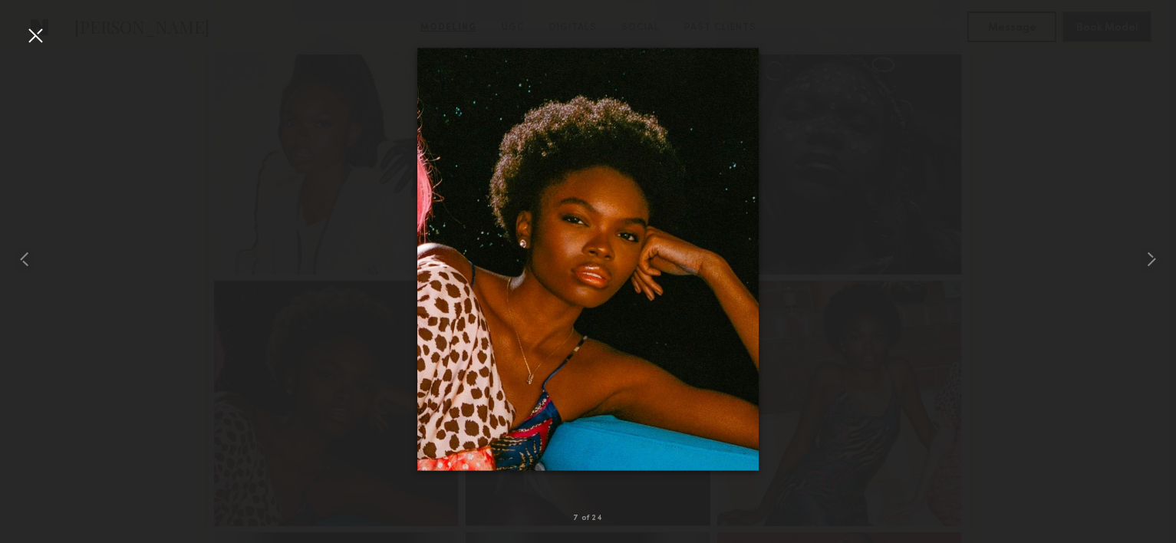
click at [40, 39] on div at bounding box center [35, 35] width 25 height 25
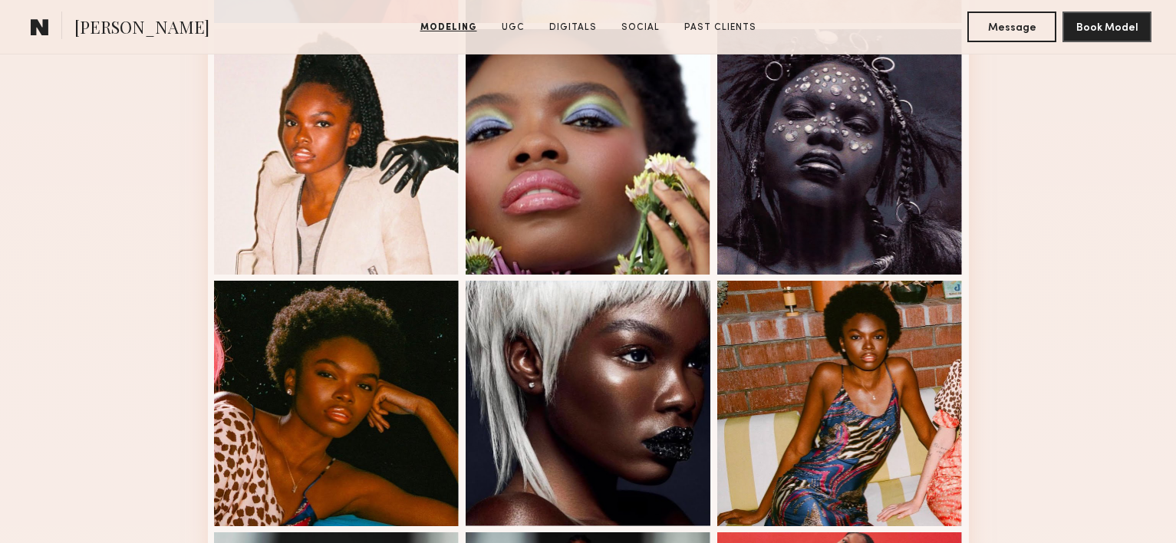
click at [35, 28] on common-icon at bounding box center [40, 27] width 18 height 20
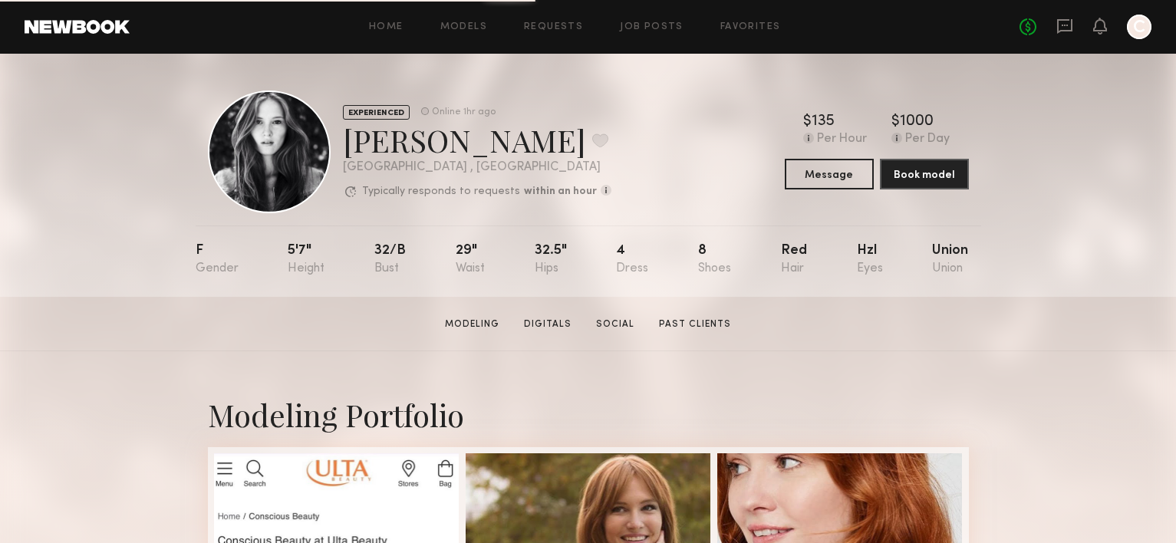
click at [500, 145] on div "[PERSON_NAME] Favorite" at bounding box center [477, 140] width 268 height 41
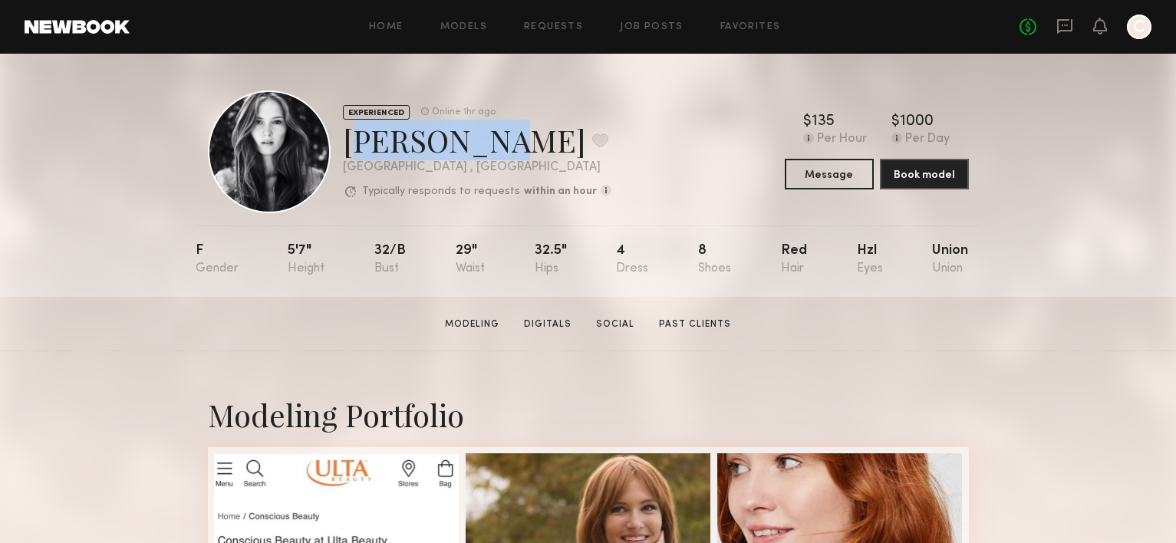
drag, startPoint x: 495, startPoint y: 145, endPoint x: 345, endPoint y: 147, distance: 149.6
click at [345, 147] on div "Dominique S. Favorite" at bounding box center [477, 140] width 268 height 41
copy div "Dominique"
click at [853, 178] on button "Message" at bounding box center [829, 173] width 89 height 31
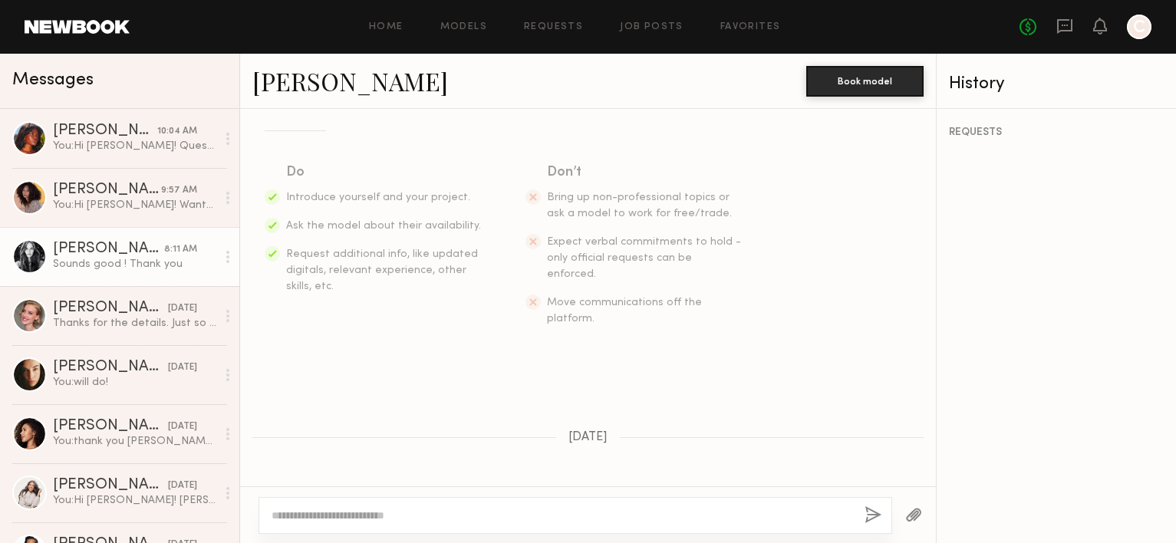
scroll to position [831, 0]
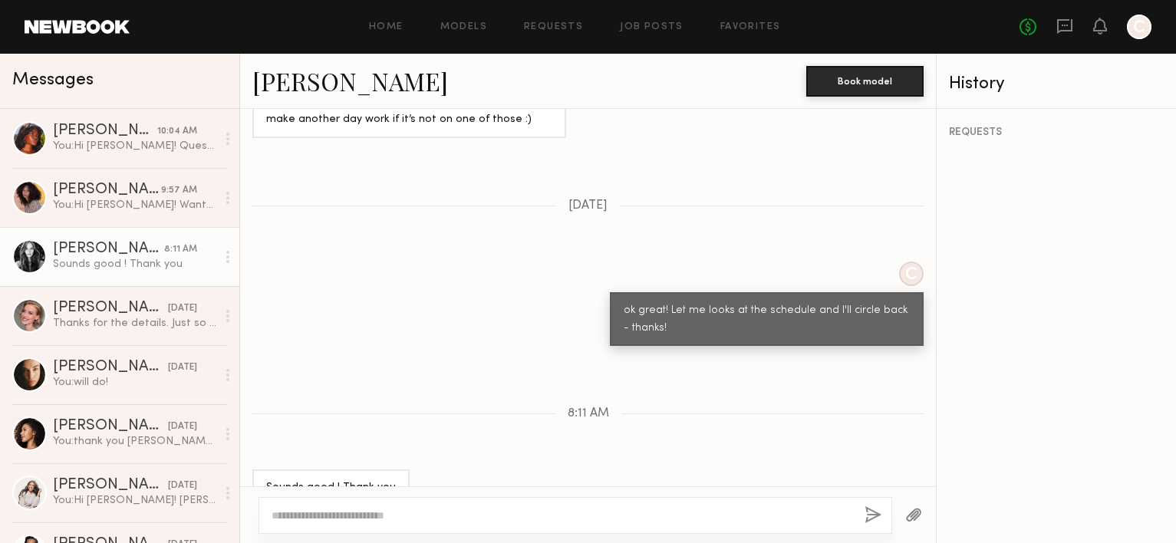
click at [374, 84] on link "Dominique S." at bounding box center [350, 80] width 196 height 33
click at [370, 84] on link "Dominique S." at bounding box center [350, 80] width 196 height 33
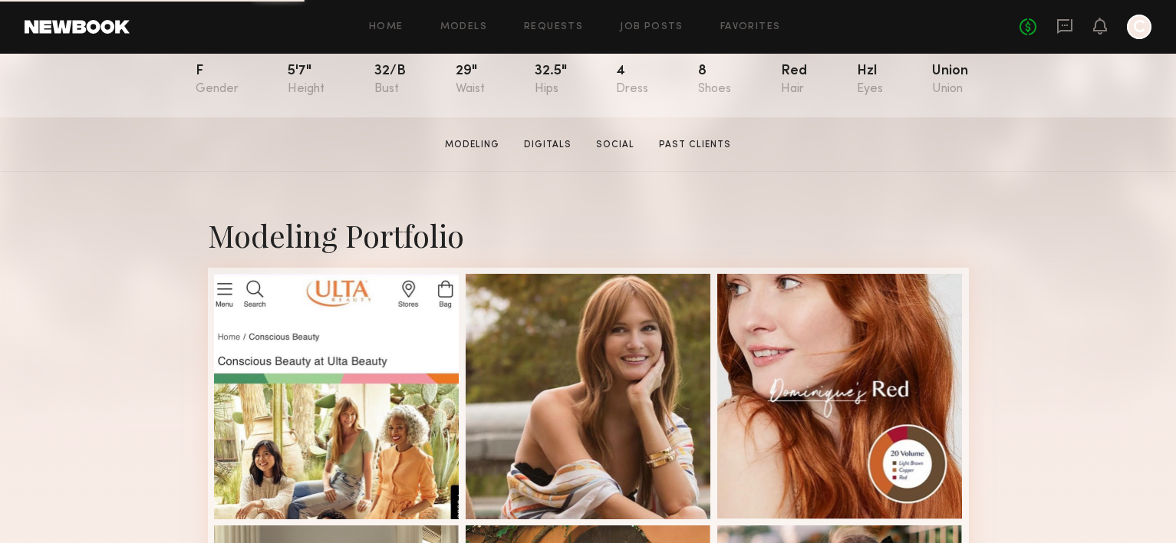
scroll to position [307, 0]
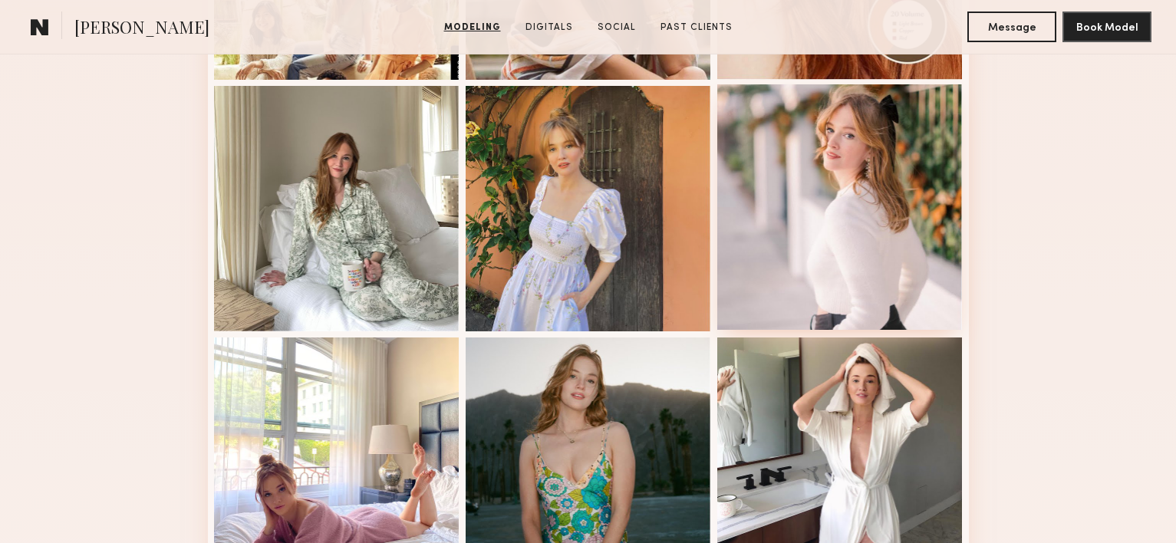
scroll to position [700, 0]
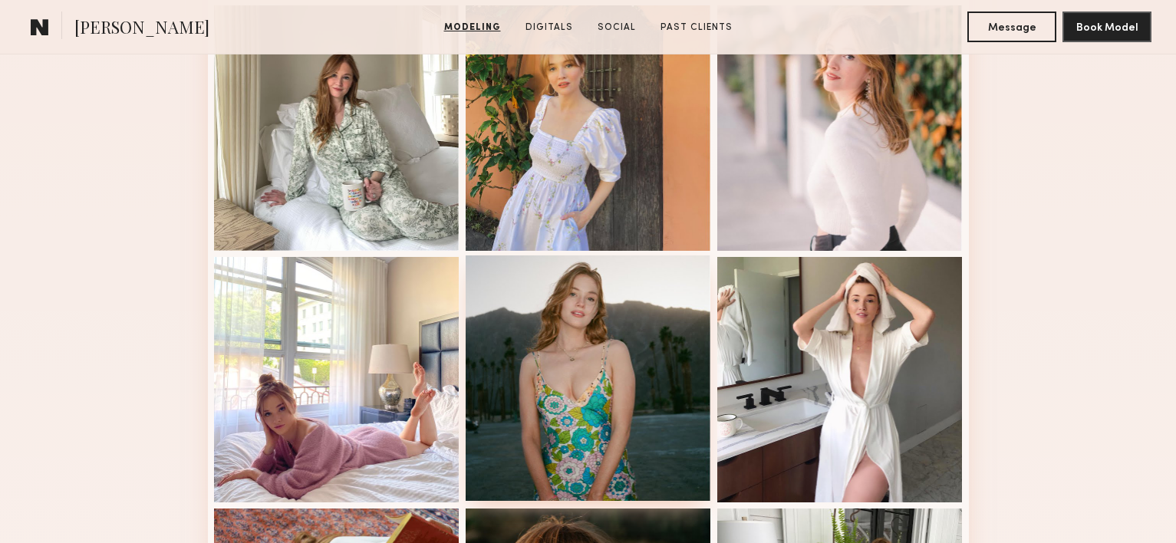
click at [604, 347] on div at bounding box center [588, 377] width 245 height 245
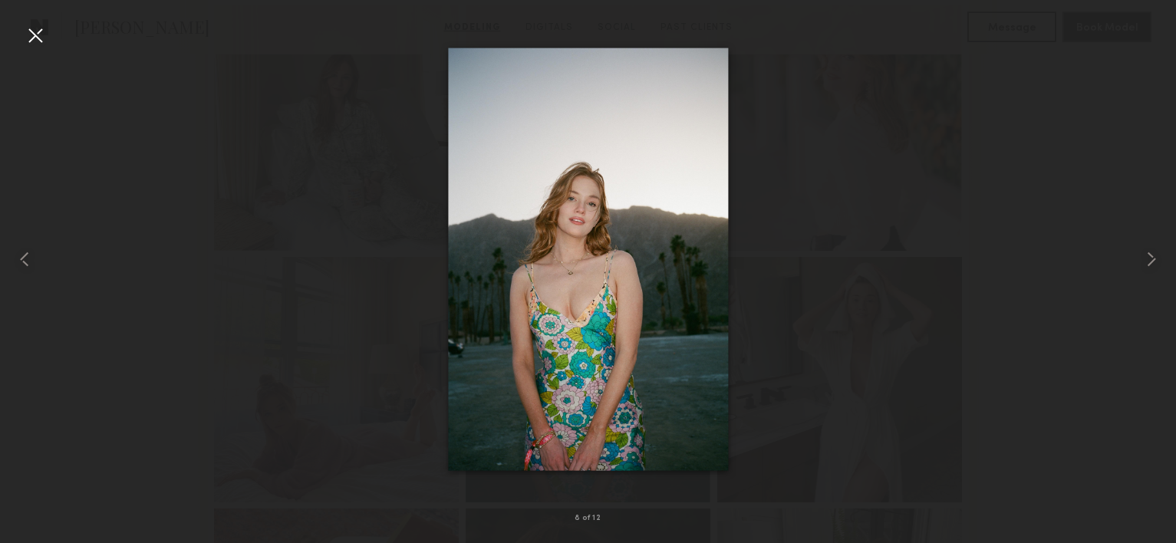
click at [33, 31] on div at bounding box center [35, 35] width 25 height 25
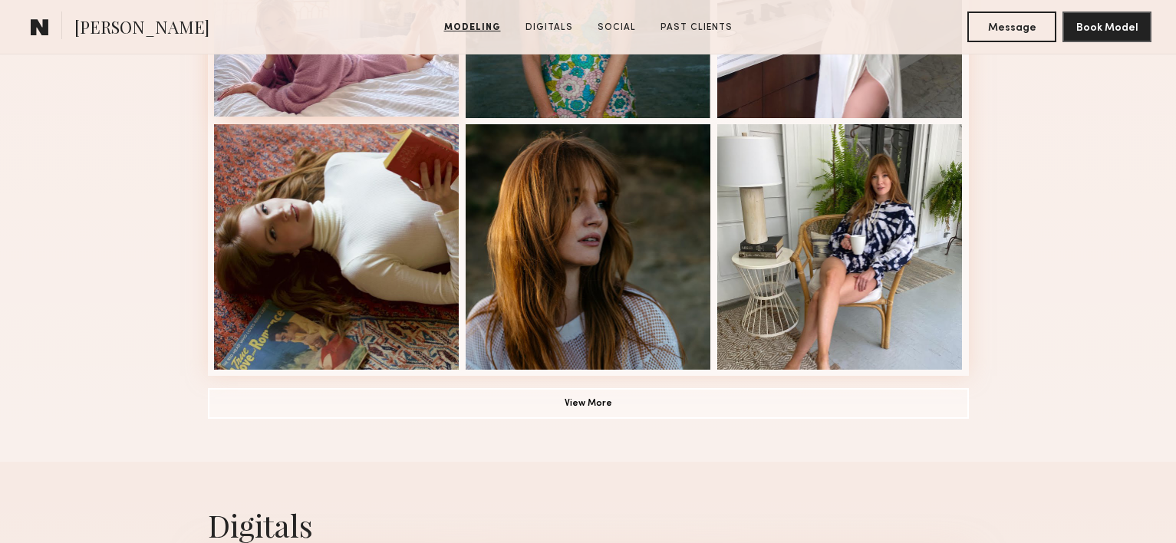
scroll to position [1034, 0]
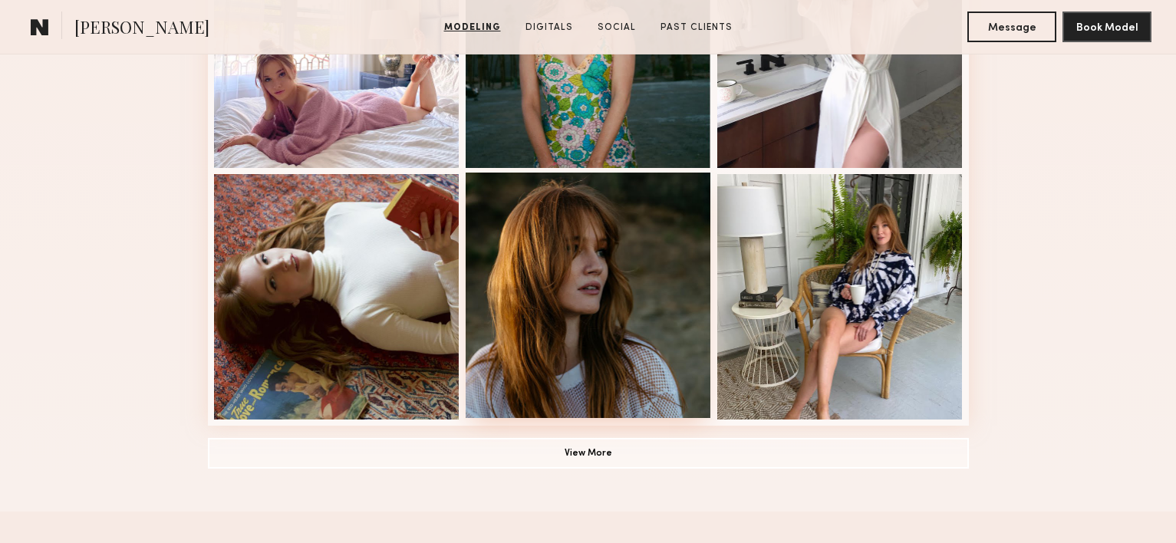
click at [534, 331] on div at bounding box center [588, 295] width 245 height 245
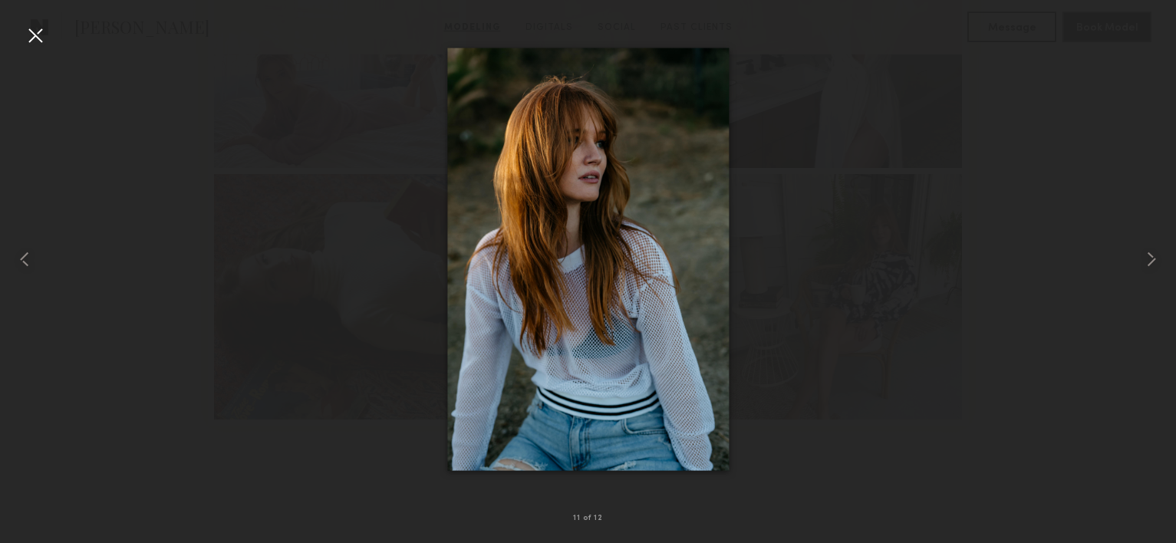
click at [39, 39] on div at bounding box center [35, 35] width 25 height 25
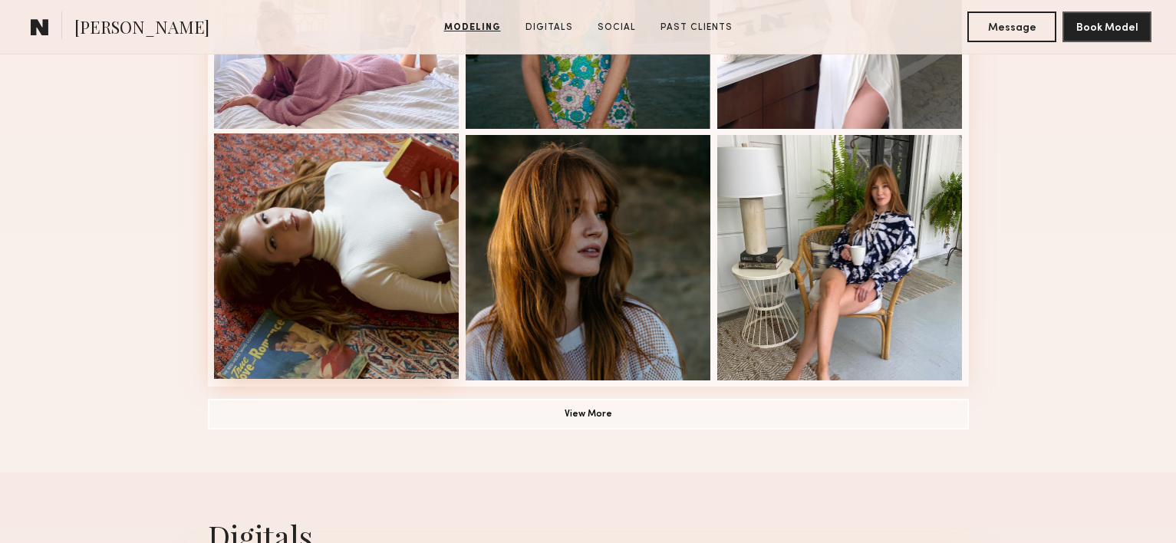
scroll to position [1075, 0]
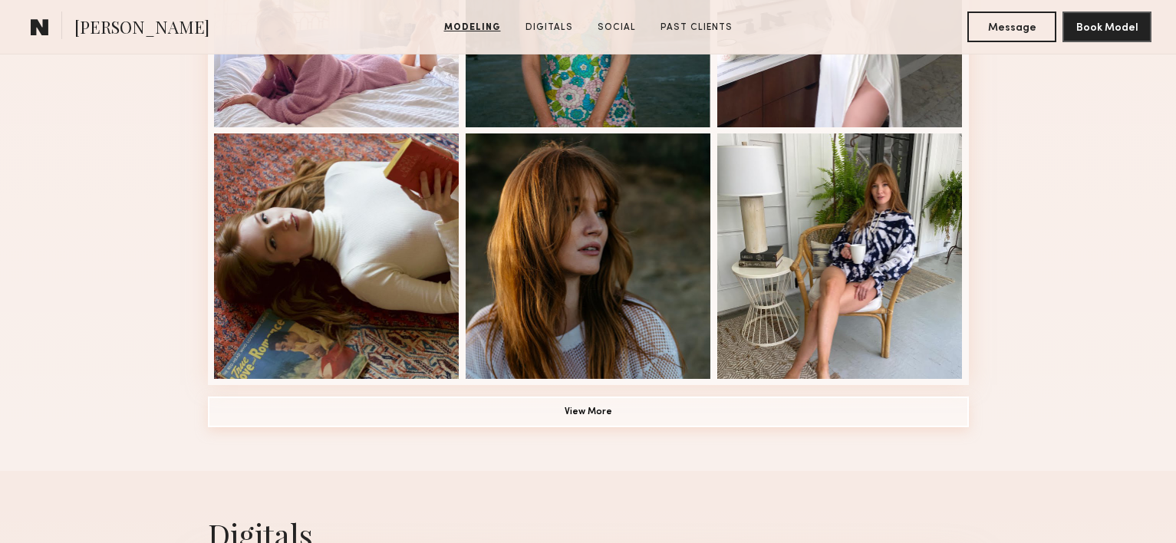
click at [608, 410] on button "View More" at bounding box center [588, 412] width 761 height 31
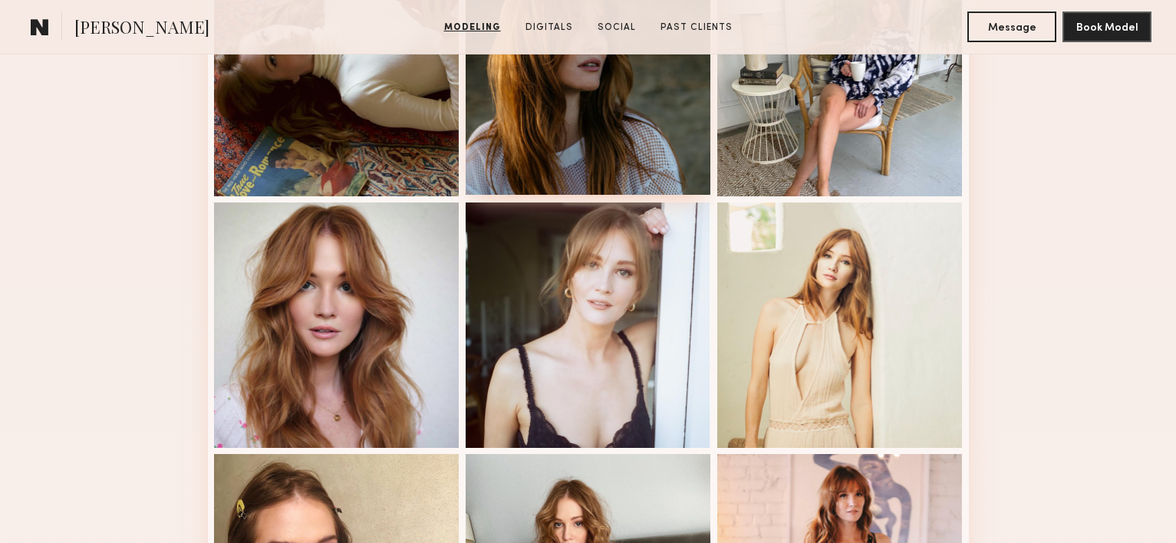
scroll to position [1262, 0]
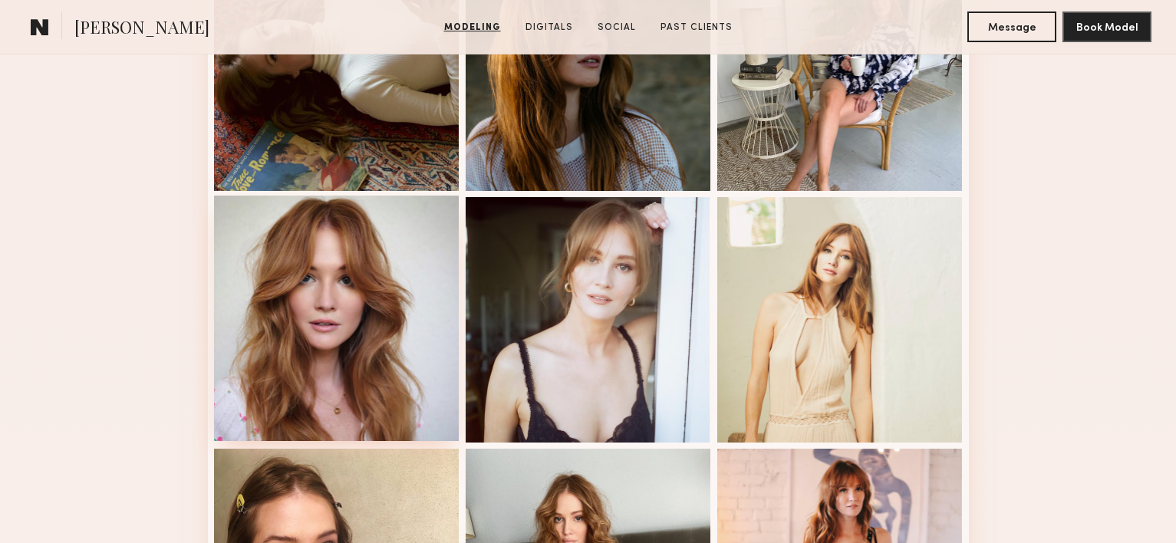
click at [404, 382] on div at bounding box center [336, 318] width 245 height 245
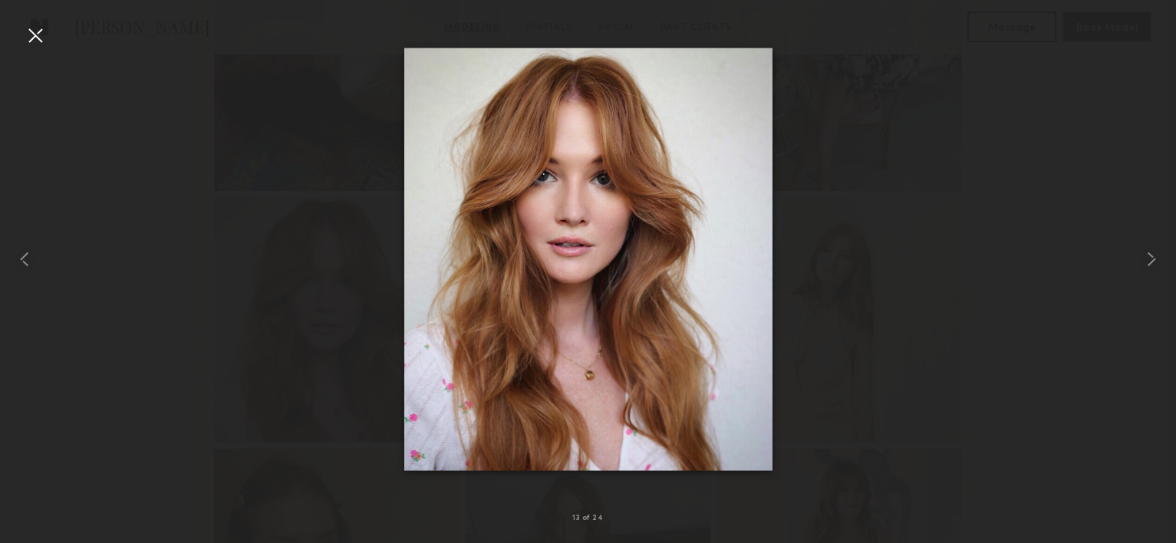
click at [36, 32] on div at bounding box center [35, 35] width 25 height 25
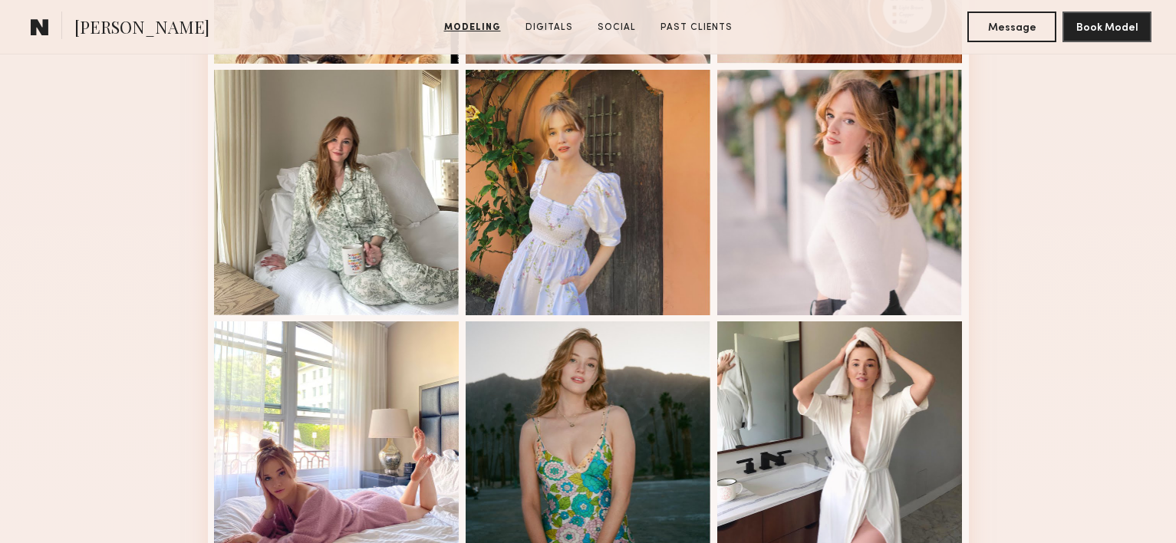
scroll to position [601, 0]
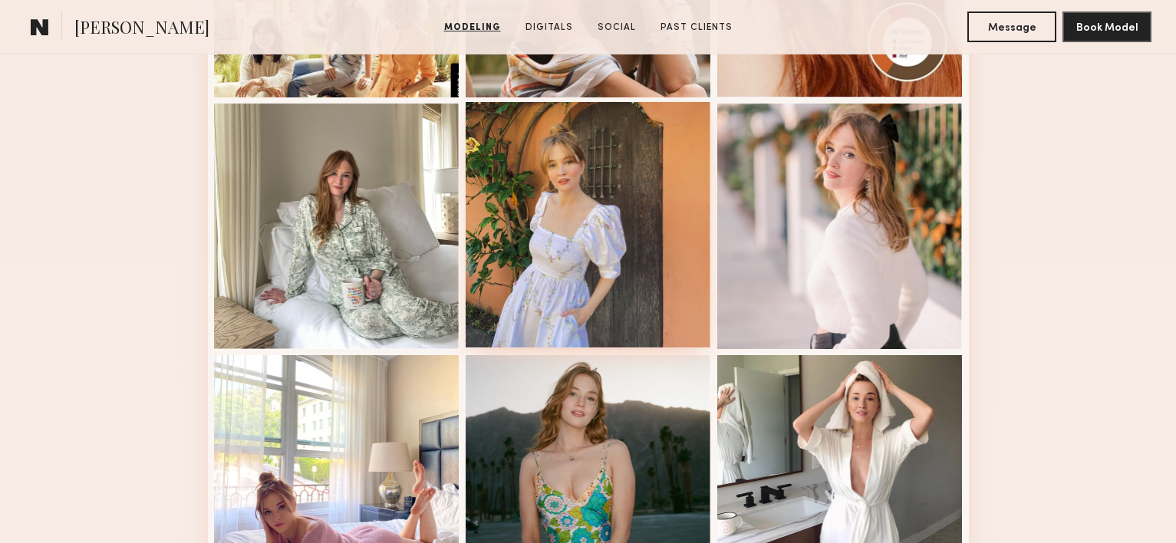
click at [553, 251] on div at bounding box center [588, 224] width 245 height 245
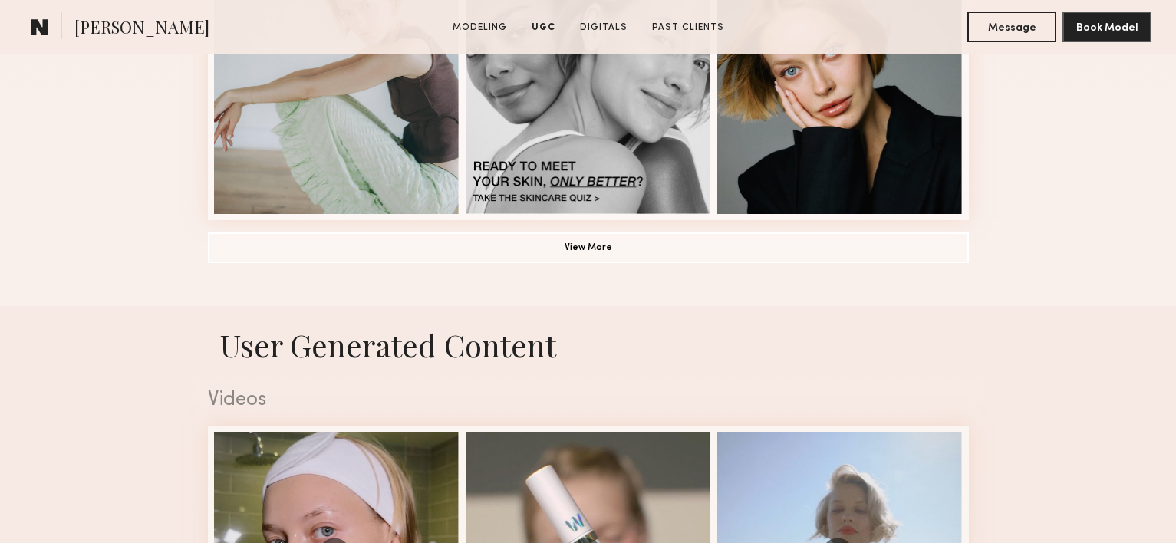
scroll to position [1209, 0]
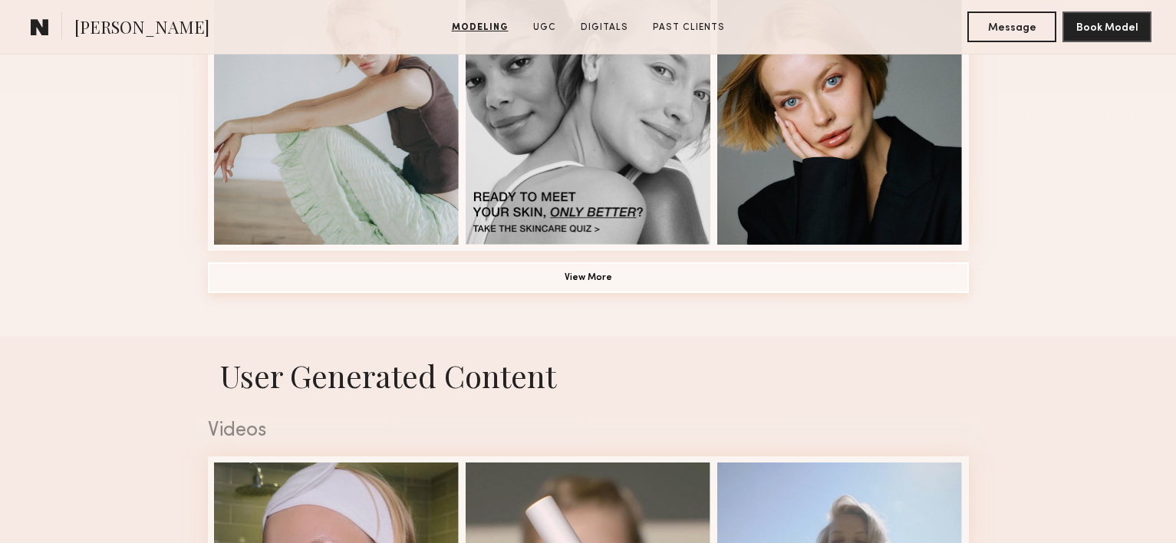
click at [602, 275] on button "View More" at bounding box center [588, 277] width 761 height 31
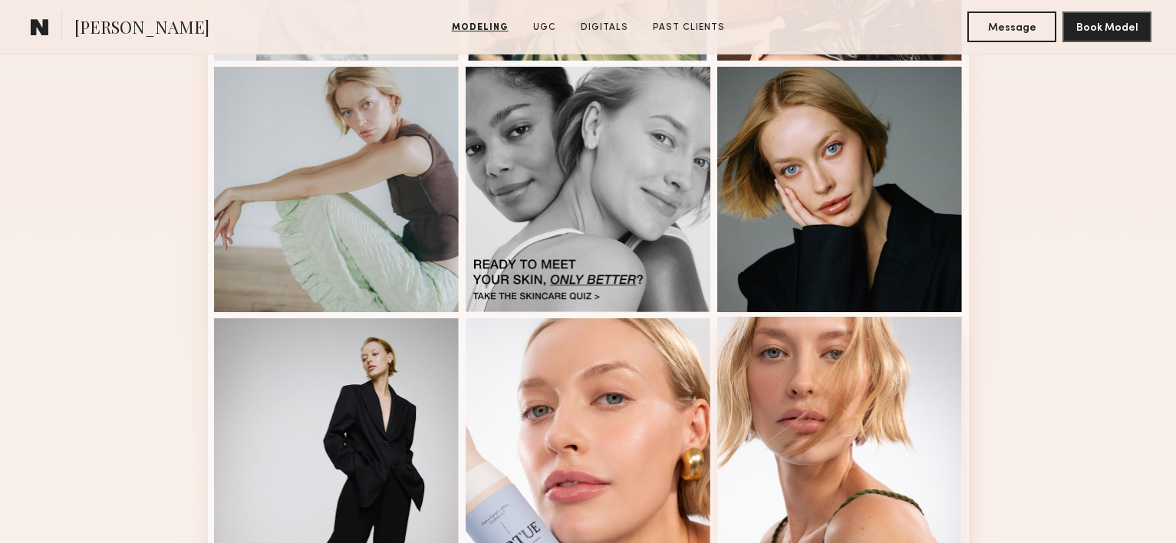
scroll to position [1109, 0]
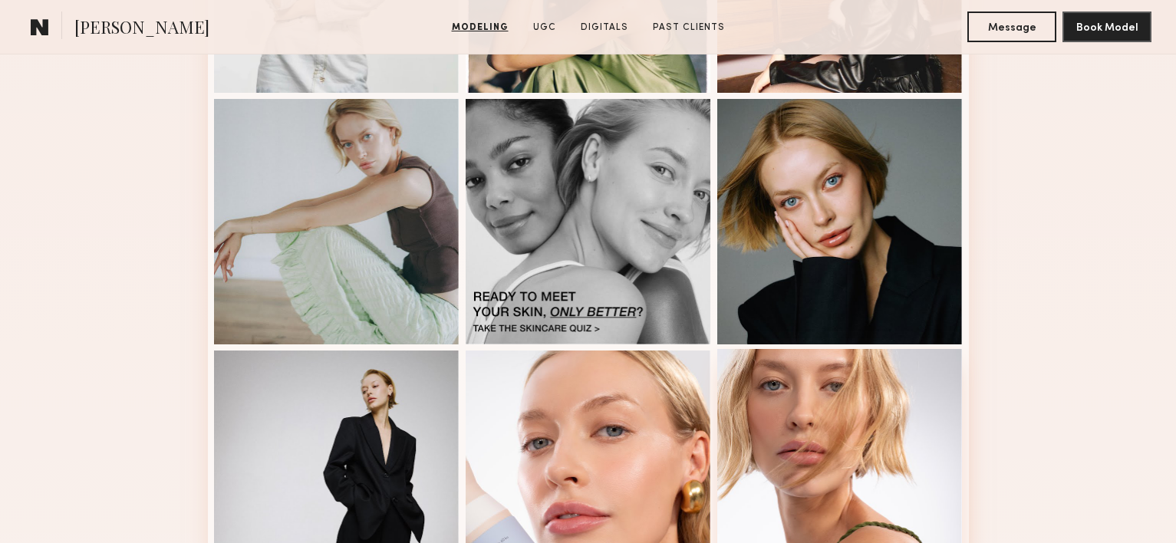
click at [822, 262] on div at bounding box center [839, 221] width 245 height 245
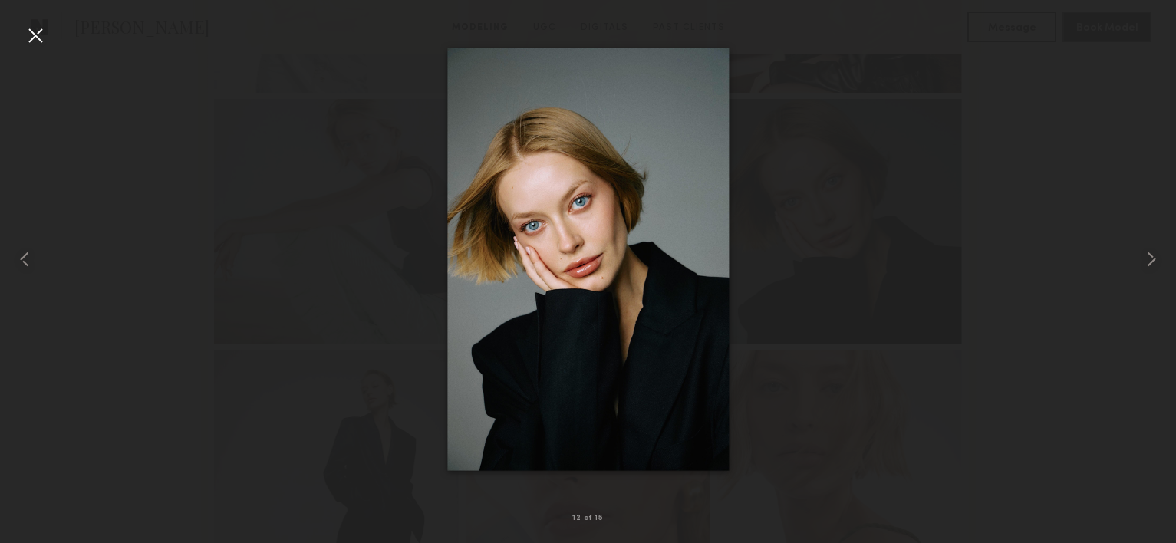
click at [237, 426] on div at bounding box center [588, 259] width 1176 height 469
click at [31, 36] on div at bounding box center [35, 35] width 25 height 25
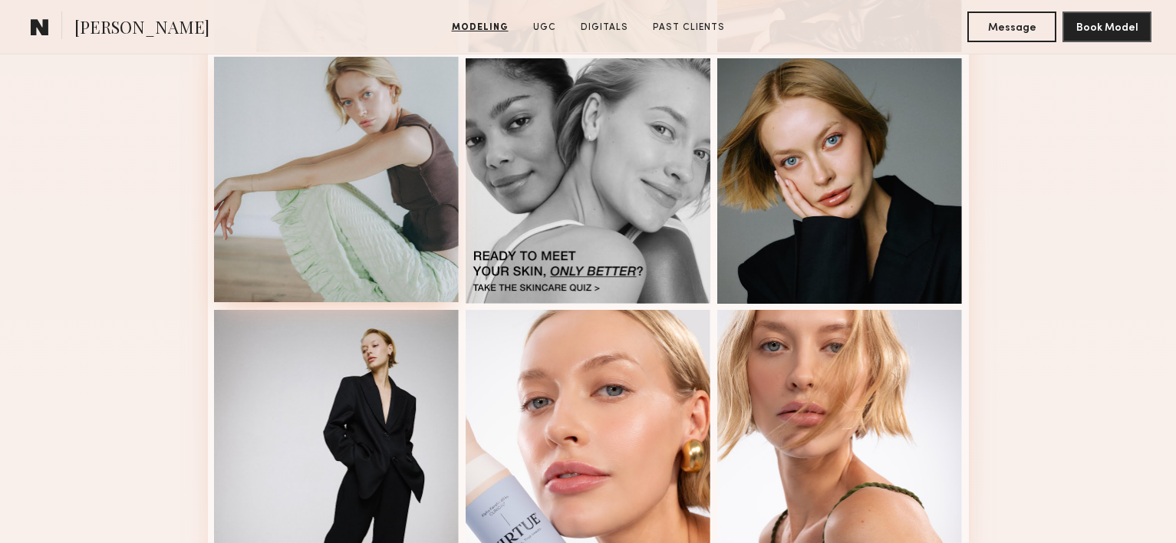
scroll to position [1159, 0]
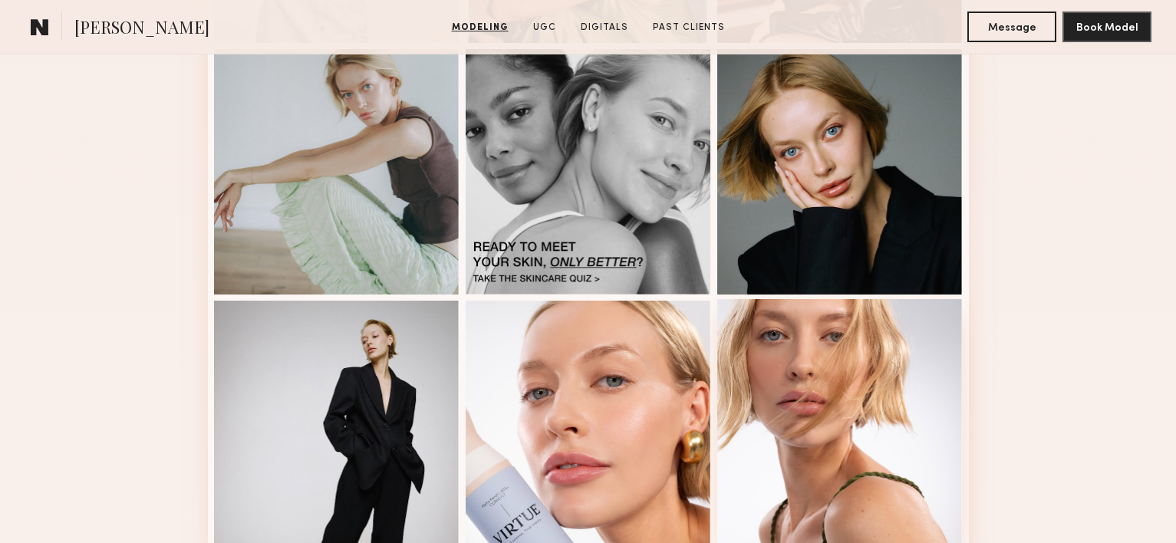
click at [887, 423] on div at bounding box center [839, 421] width 245 height 245
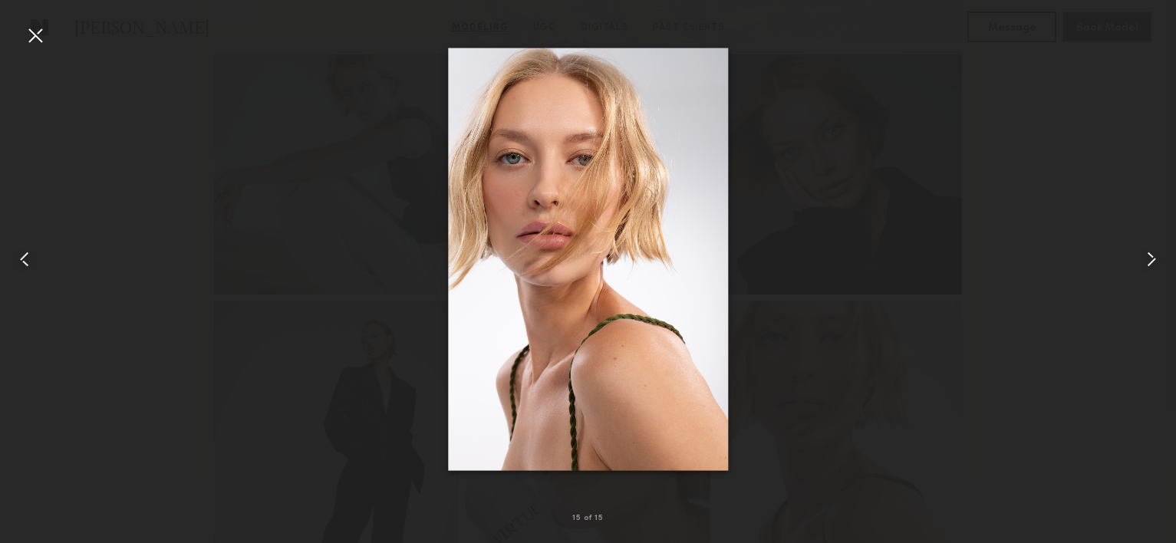
click at [1129, 136] on div at bounding box center [1152, 259] width 47 height 469
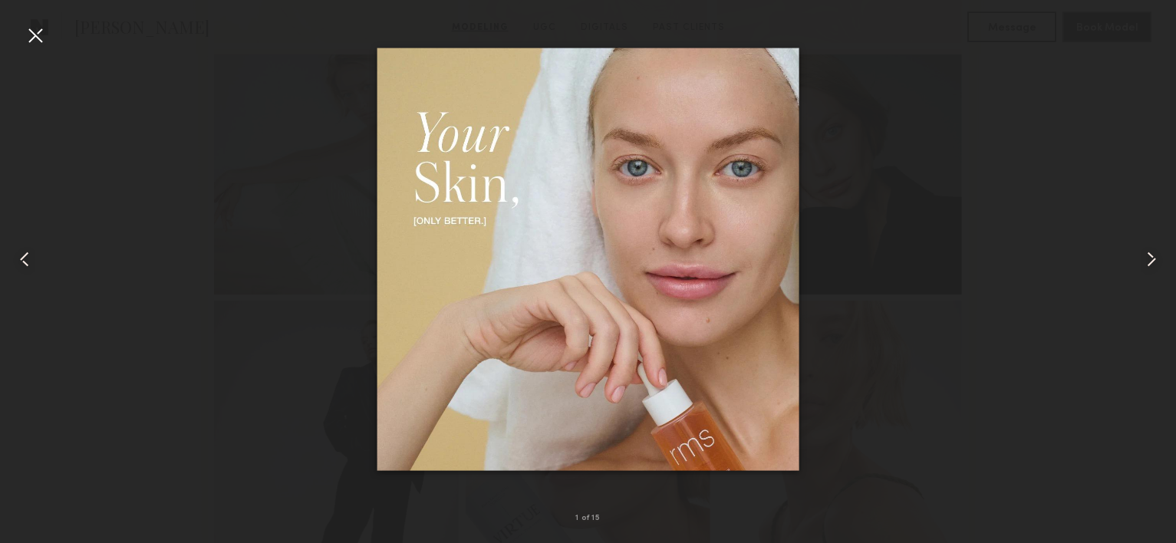
click at [41, 33] on div at bounding box center [35, 35] width 25 height 25
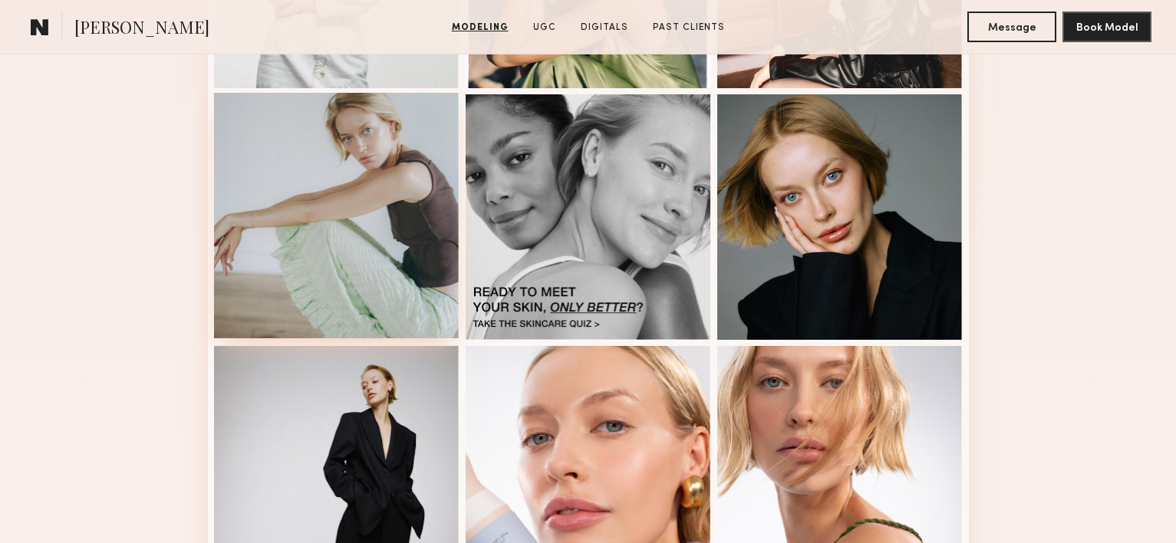
scroll to position [1108, 0]
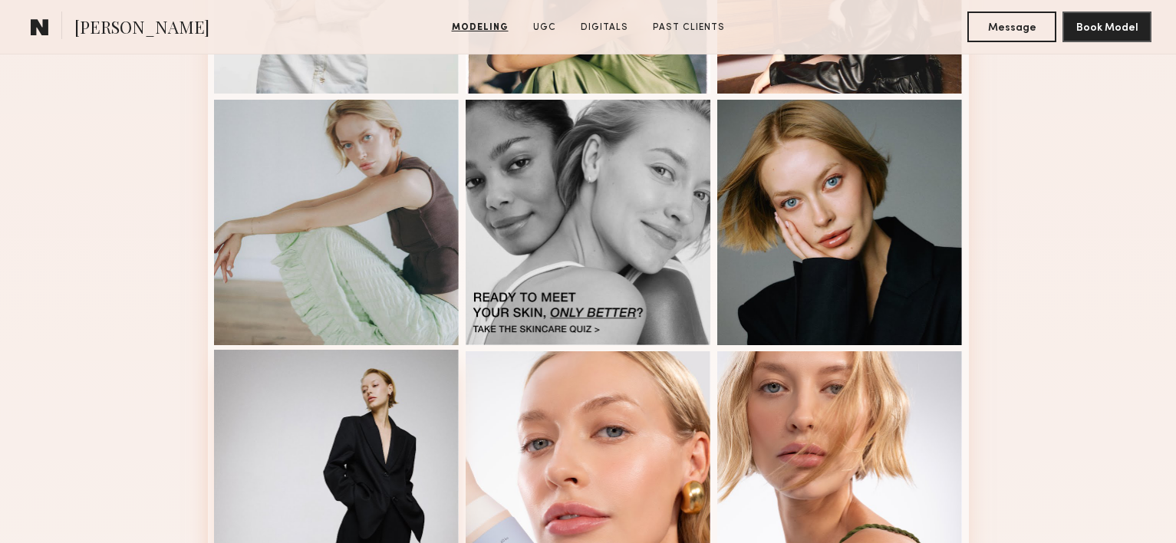
click at [403, 408] on div at bounding box center [336, 472] width 245 height 245
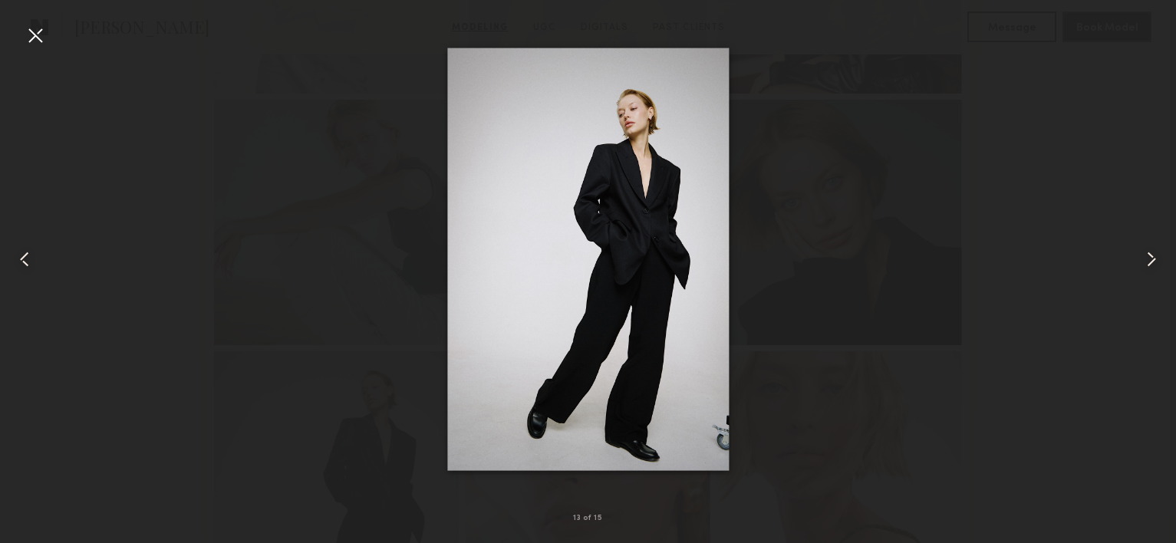
click at [32, 35] on div at bounding box center [35, 35] width 25 height 25
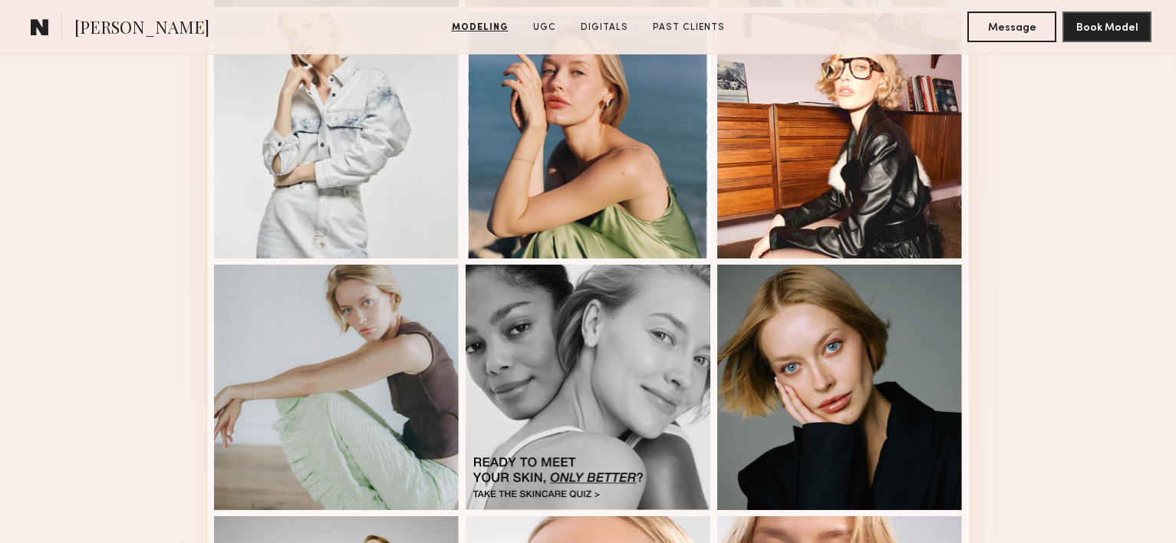
scroll to position [915, 0]
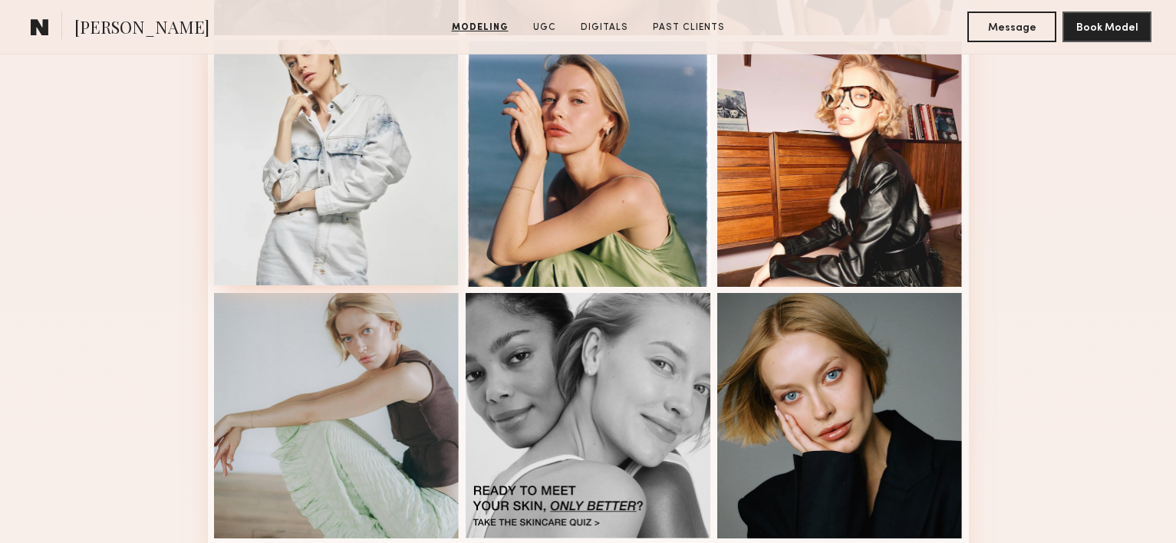
click at [386, 236] on div at bounding box center [336, 162] width 245 height 245
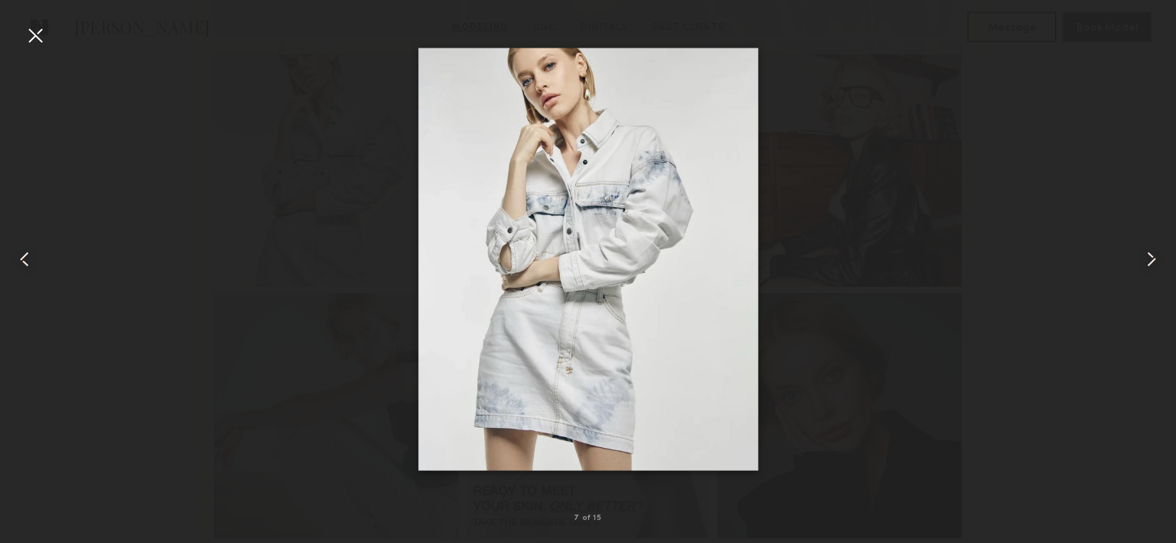
click at [304, 381] on div at bounding box center [588, 259] width 1176 height 469
click at [41, 33] on div at bounding box center [35, 35] width 25 height 25
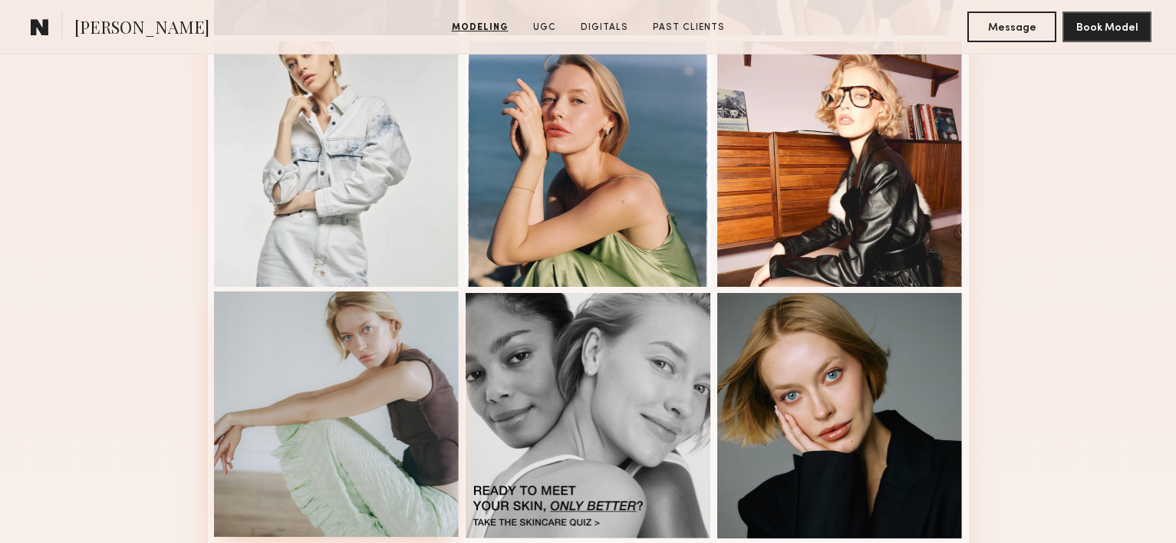
click at [387, 412] on div at bounding box center [336, 413] width 245 height 245
